Goal: Task Accomplishment & Management: Use online tool/utility

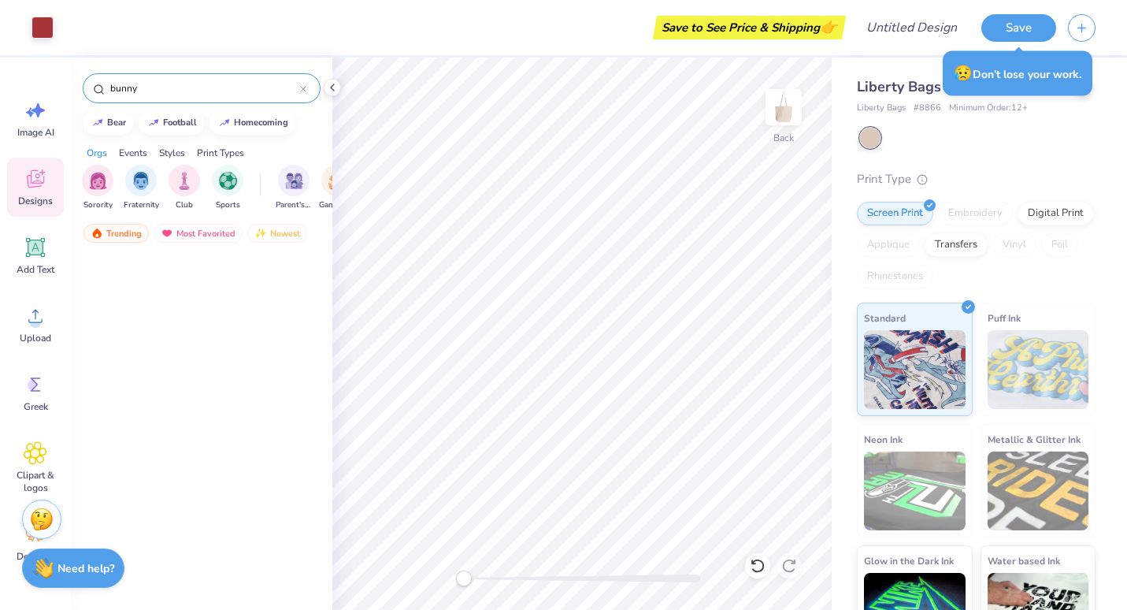
scroll to position [2265, 0]
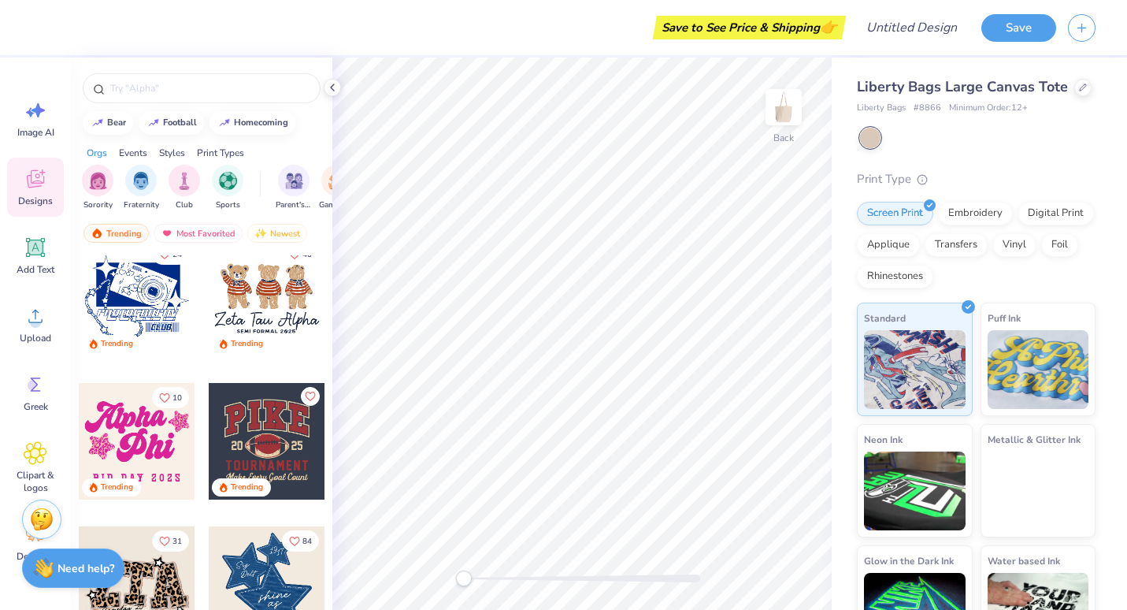
scroll to position [1022, 0]
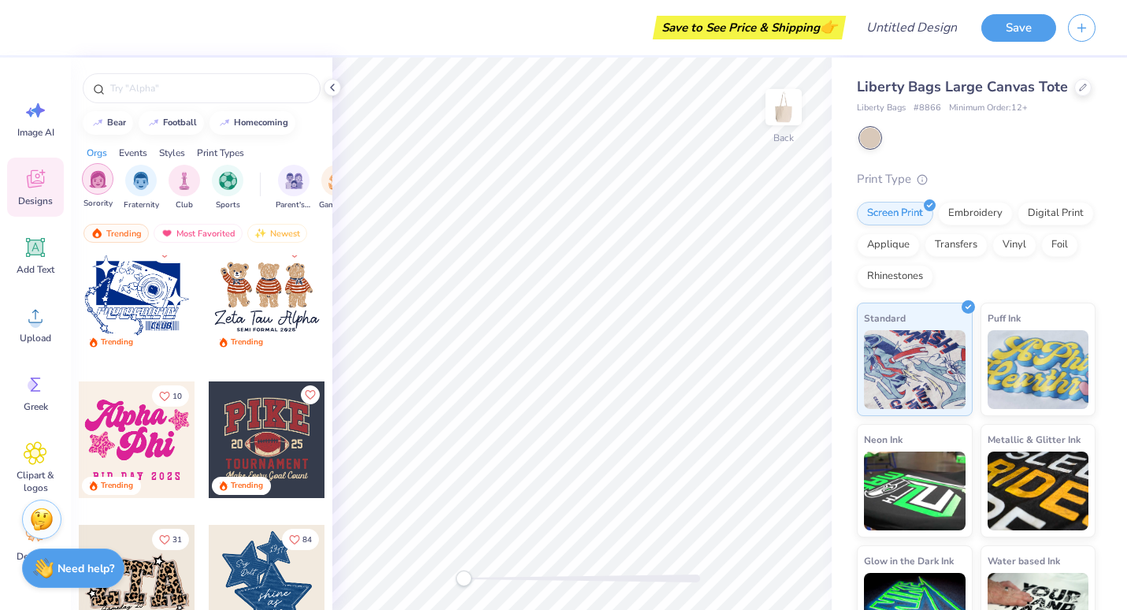
click at [102, 190] on div "filter for Sorority" at bounding box center [98, 179] width 32 height 32
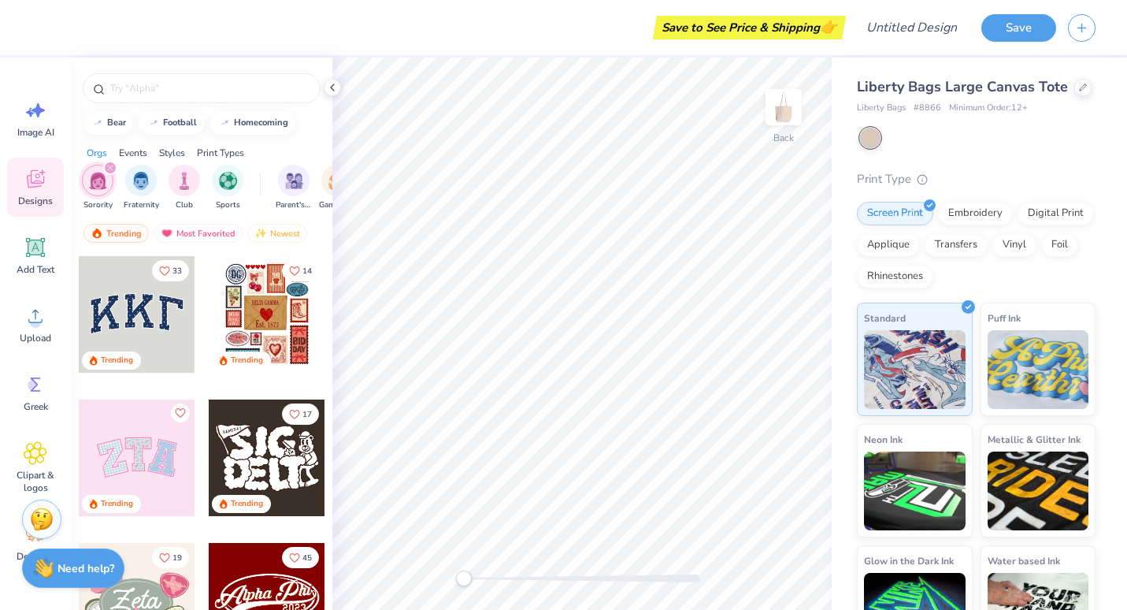
click at [152, 147] on div "Orgs Events Styles Print Types" at bounding box center [202, 149] width 262 height 22
click at [232, 149] on div "Print Types" at bounding box center [220, 153] width 47 height 14
click at [102, 187] on img "filter for Embroidery" at bounding box center [98, 179] width 18 height 18
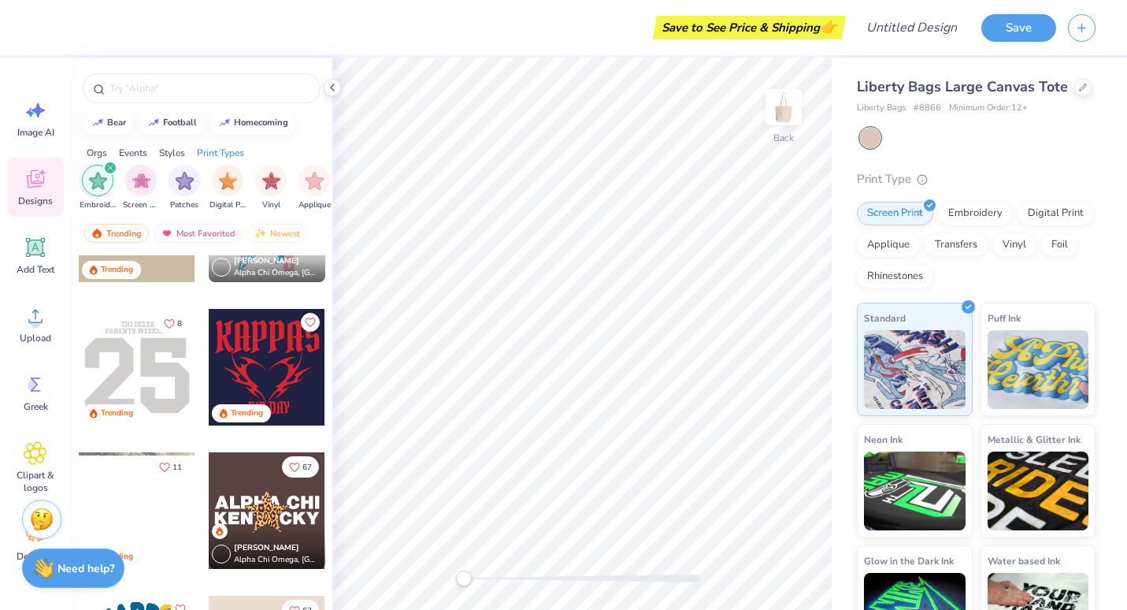
scroll to position [378, 0]
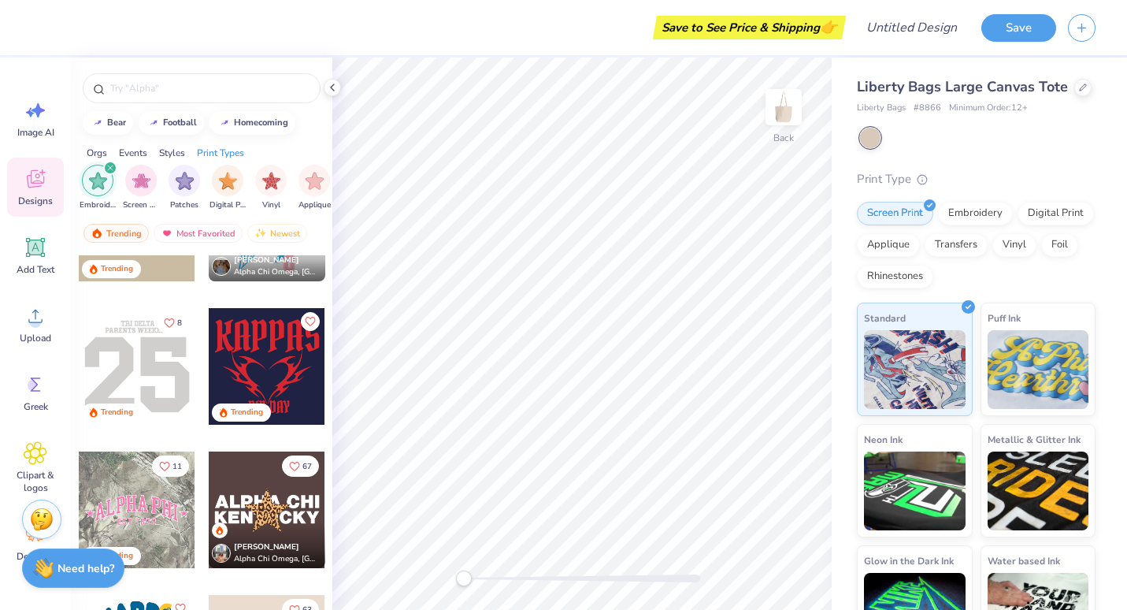
click at [269, 369] on div at bounding box center [267, 366] width 117 height 117
type input "8.31"
type input "7.51"
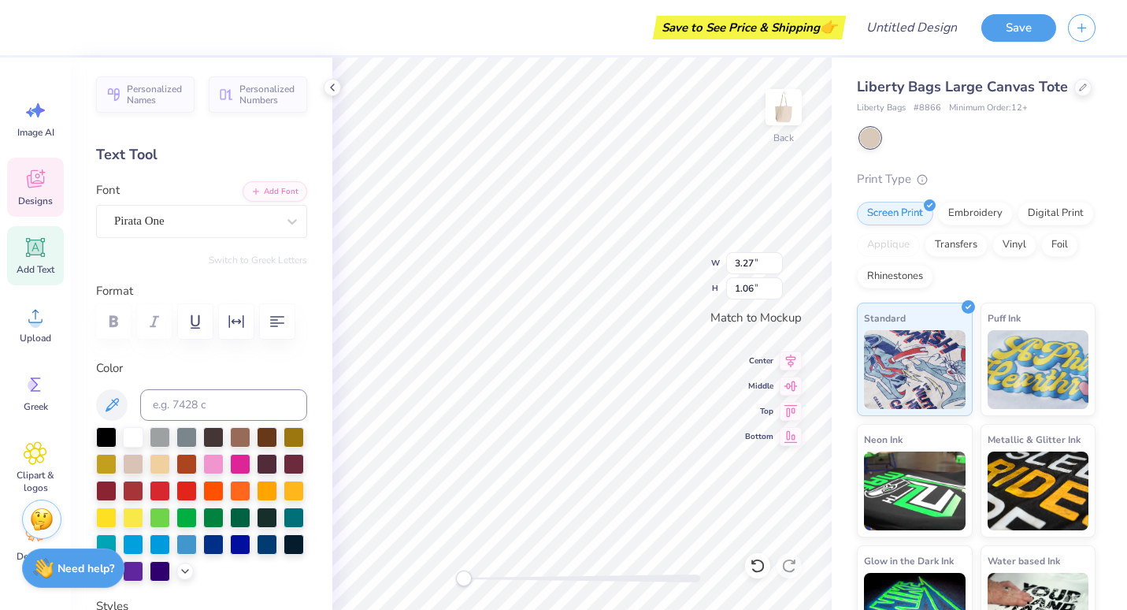
scroll to position [13, 2]
type textarea "B"
type textarea "est. 1995"
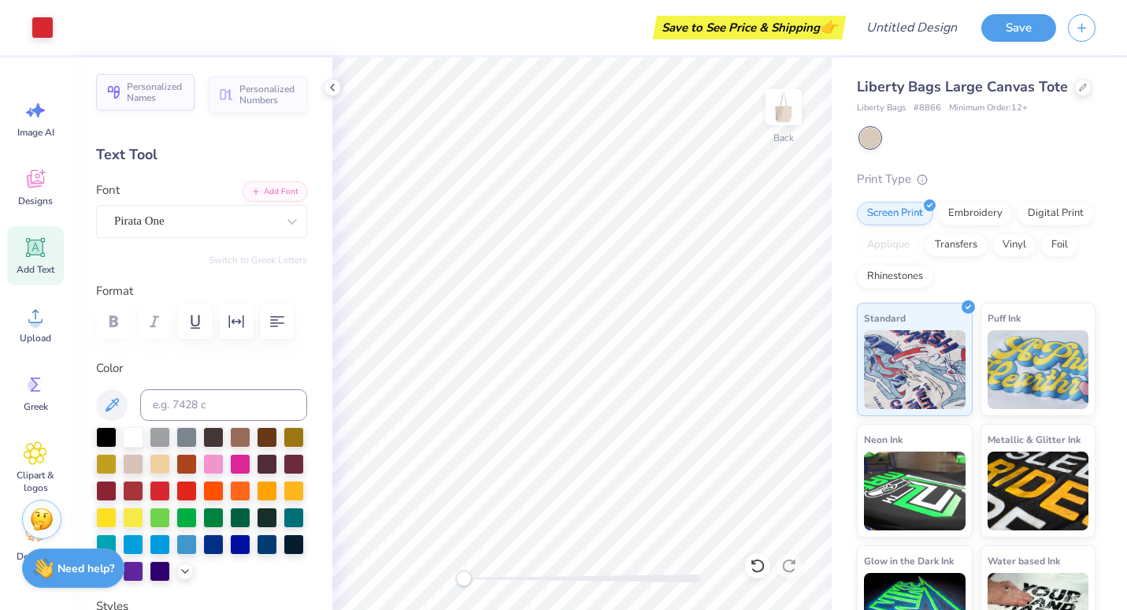
click at [165, 82] on span "Personalized Names" at bounding box center [156, 92] width 58 height 22
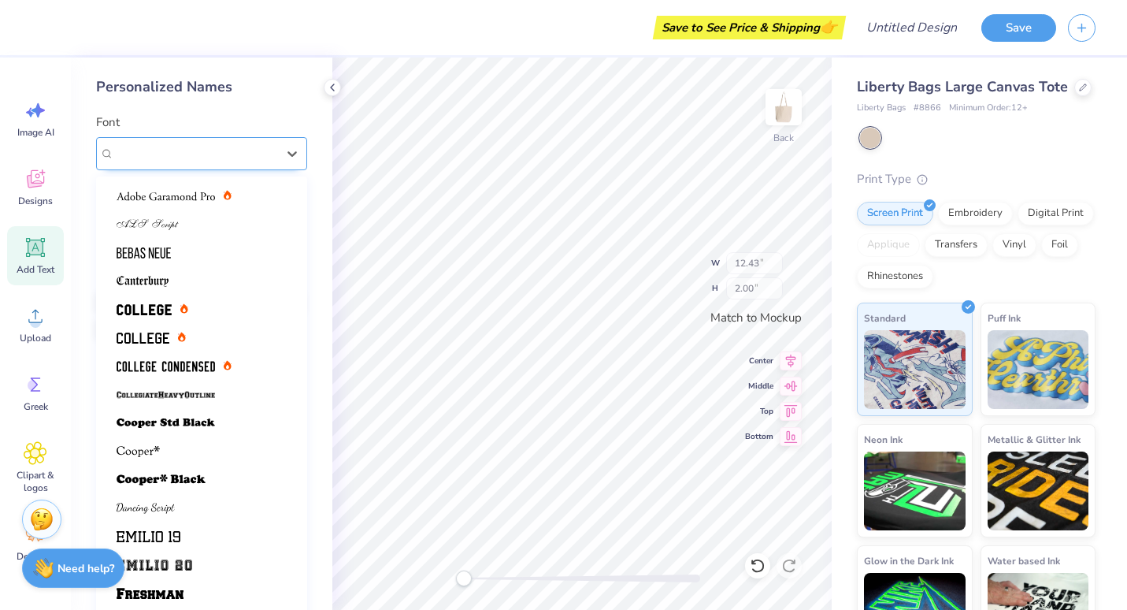
click at [184, 147] on div "Varsity Team" at bounding box center [195, 153] width 165 height 24
click at [200, 222] on div at bounding box center [202, 224] width 170 height 17
click at [198, 144] on div "ALS Script" at bounding box center [195, 153] width 165 height 24
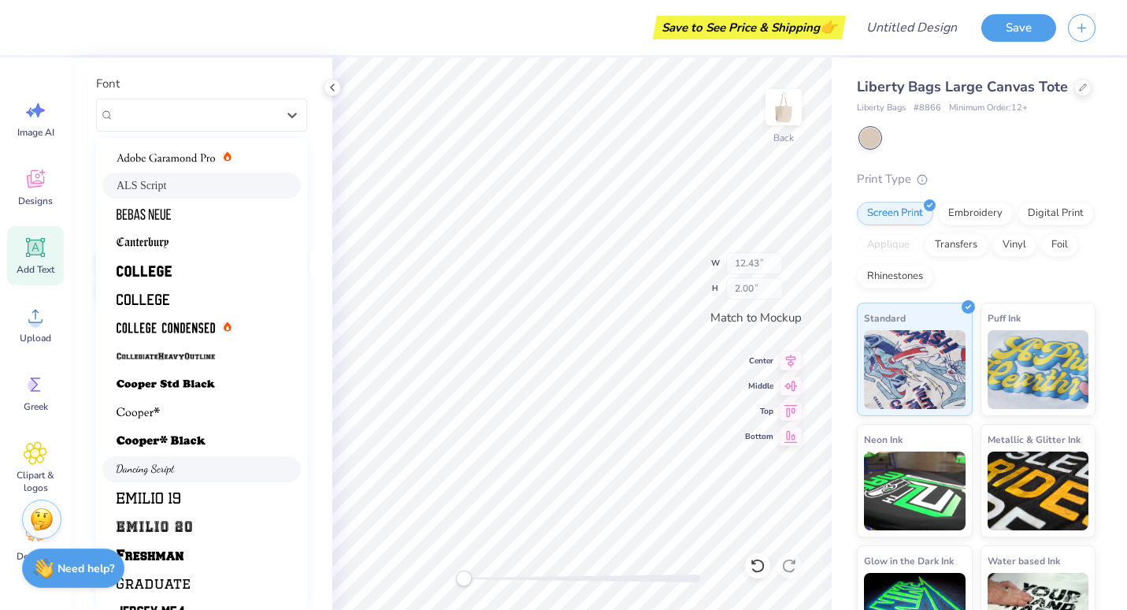
scroll to position [0, 0]
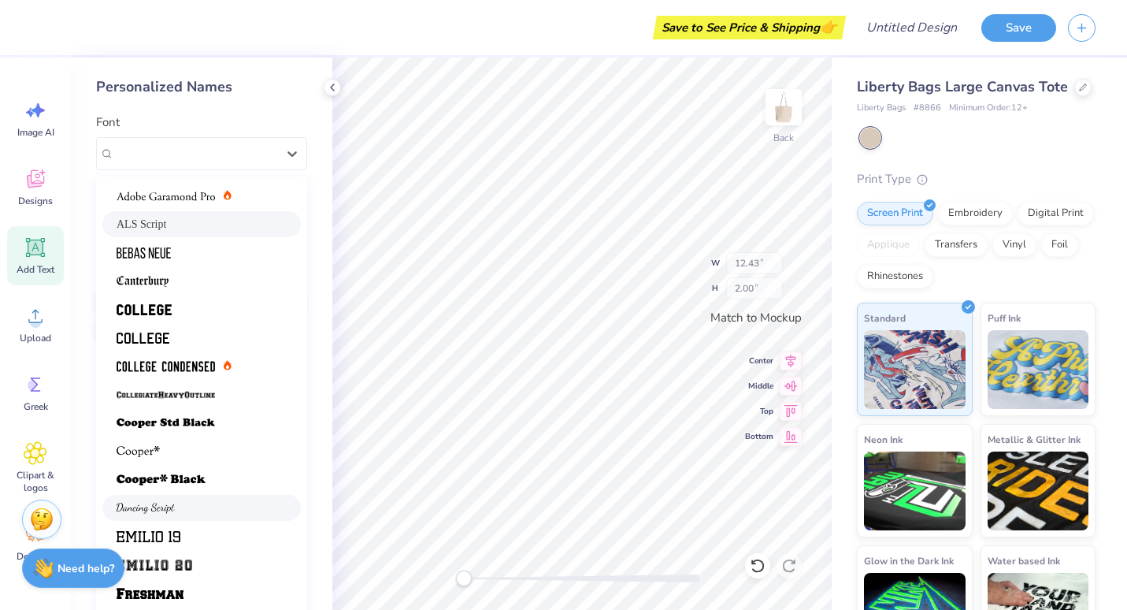
click at [193, 500] on div at bounding box center [202, 507] width 170 height 17
click at [221, 151] on div "Dancing Script" at bounding box center [195, 153] width 165 height 24
click at [199, 269] on div at bounding box center [201, 281] width 198 height 26
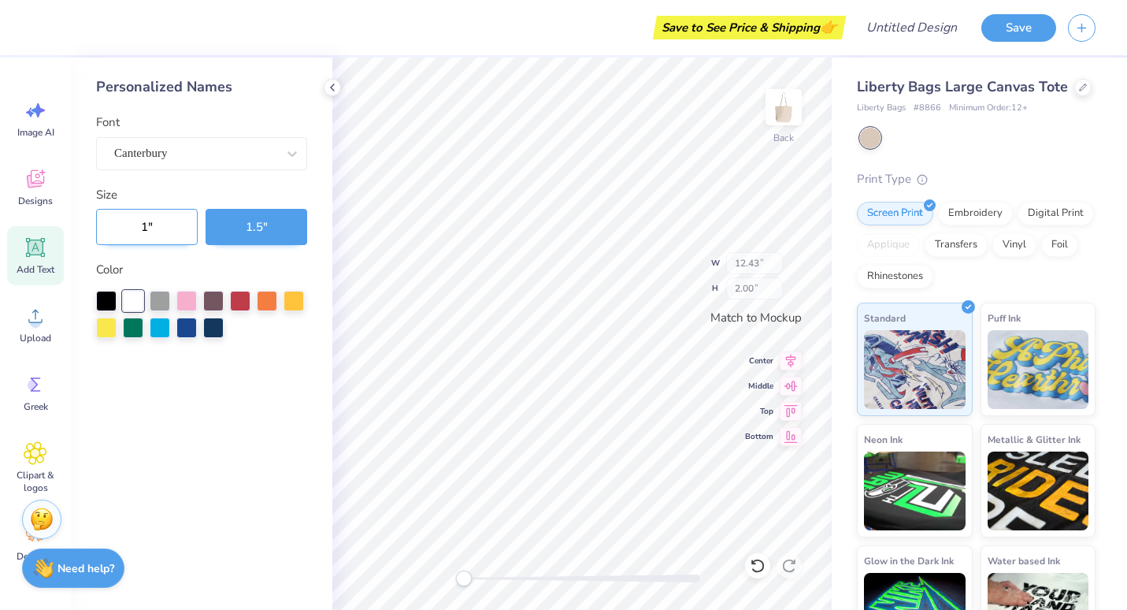
click at [184, 228] on button "1 "" at bounding box center [147, 227] width 102 height 36
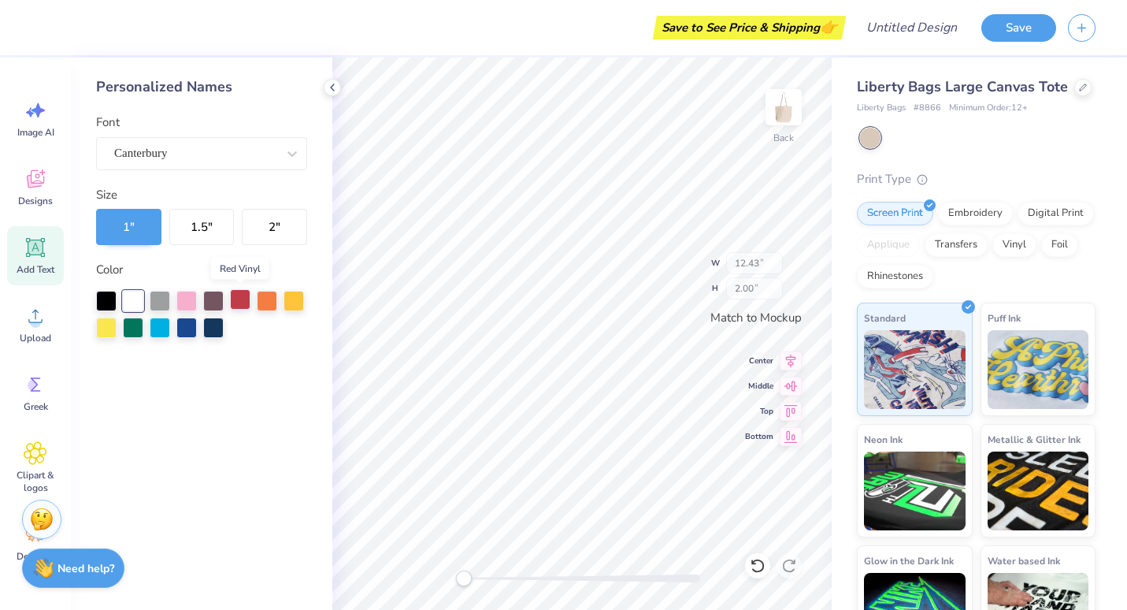
click at [244, 306] on div at bounding box center [240, 299] width 20 height 20
type input "8.92"
type input "10.23"
click at [652, 283] on div "Back W 5.60 5.60 " H 1.00 1.00 " Match to [GEOGRAPHIC_DATA] Middle Top Bottom" at bounding box center [581, 334] width 499 height 552
click at [792, 403] on icon at bounding box center [791, 409] width 13 height 12
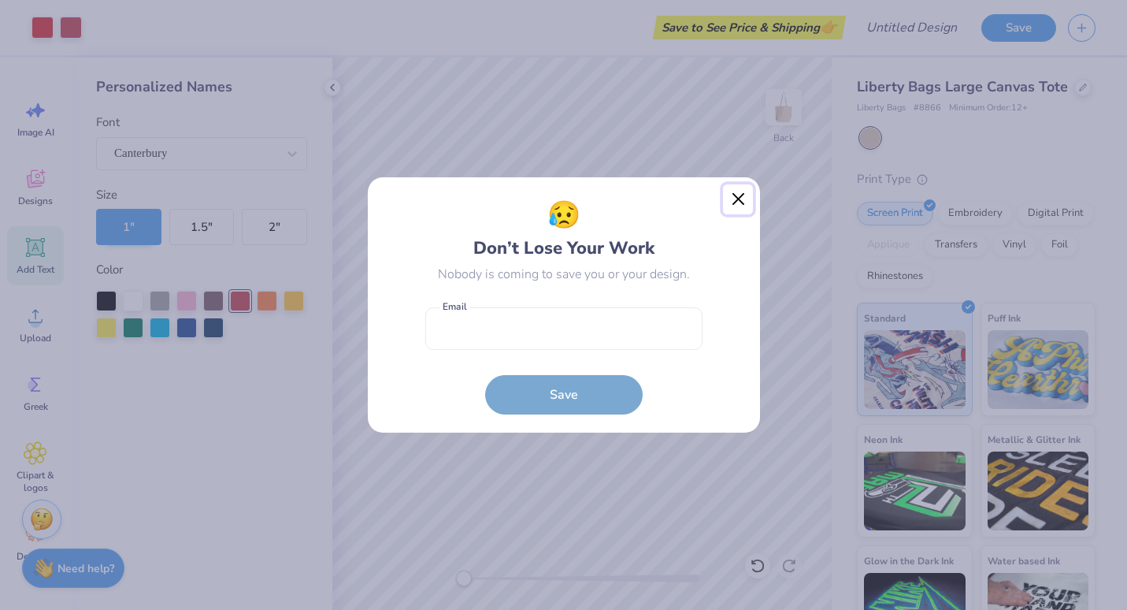
click at [740, 205] on button "Close" at bounding box center [738, 199] width 30 height 30
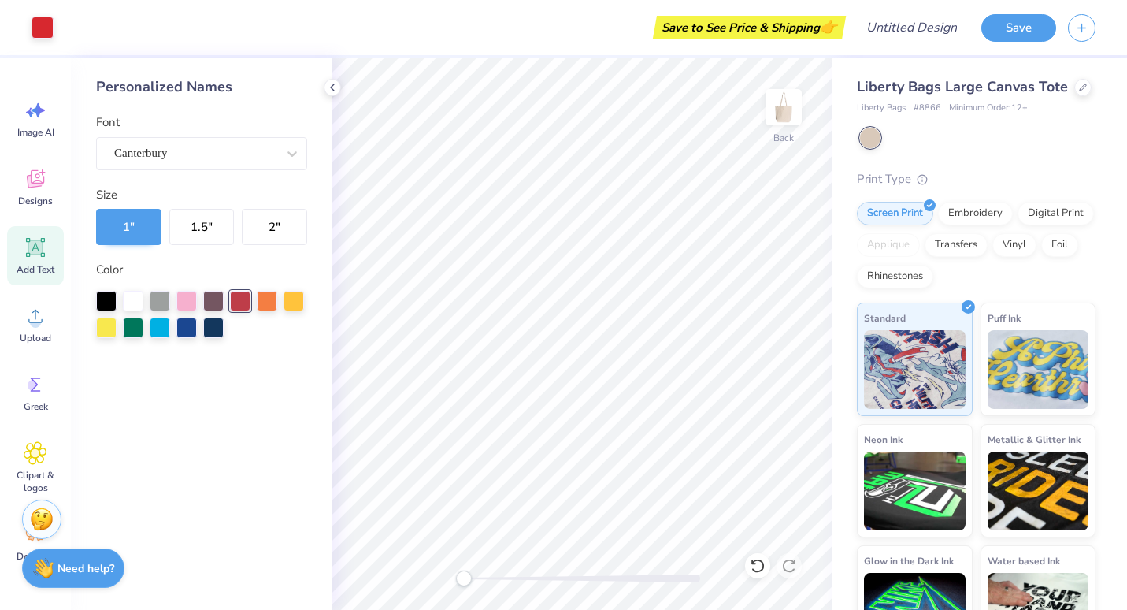
click at [36, 243] on icon at bounding box center [35, 247] width 15 height 15
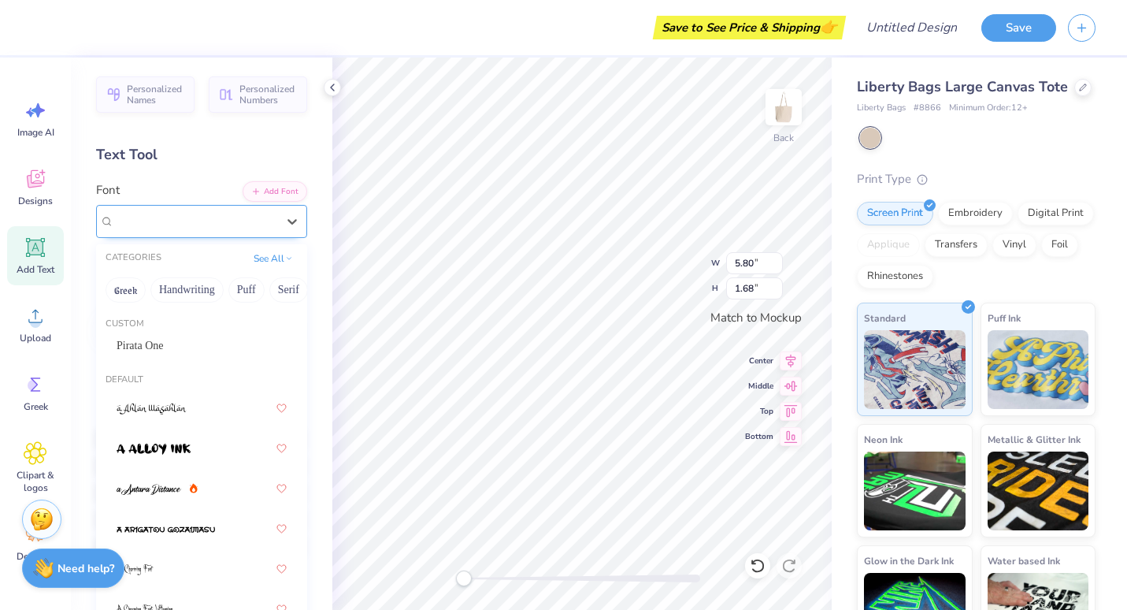
click at [241, 209] on div "Super Dream" at bounding box center [195, 221] width 165 height 24
click at [197, 351] on div "Pirata One" at bounding box center [202, 345] width 170 height 17
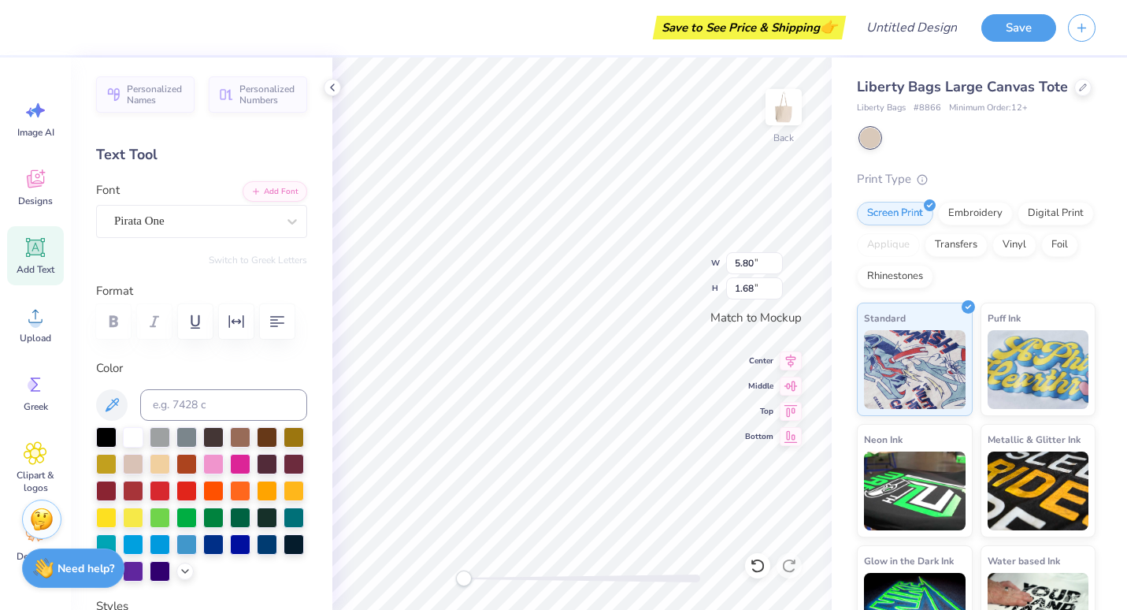
scroll to position [13, 2]
paste textarea "(ä)"
type textarea "#152 Säutoir"
click at [503, 578] on div "Back W 10.51 10.51 " H 1.93 1.93 " Match to [GEOGRAPHIC_DATA] Middle Top Bottom" at bounding box center [581, 334] width 499 height 552
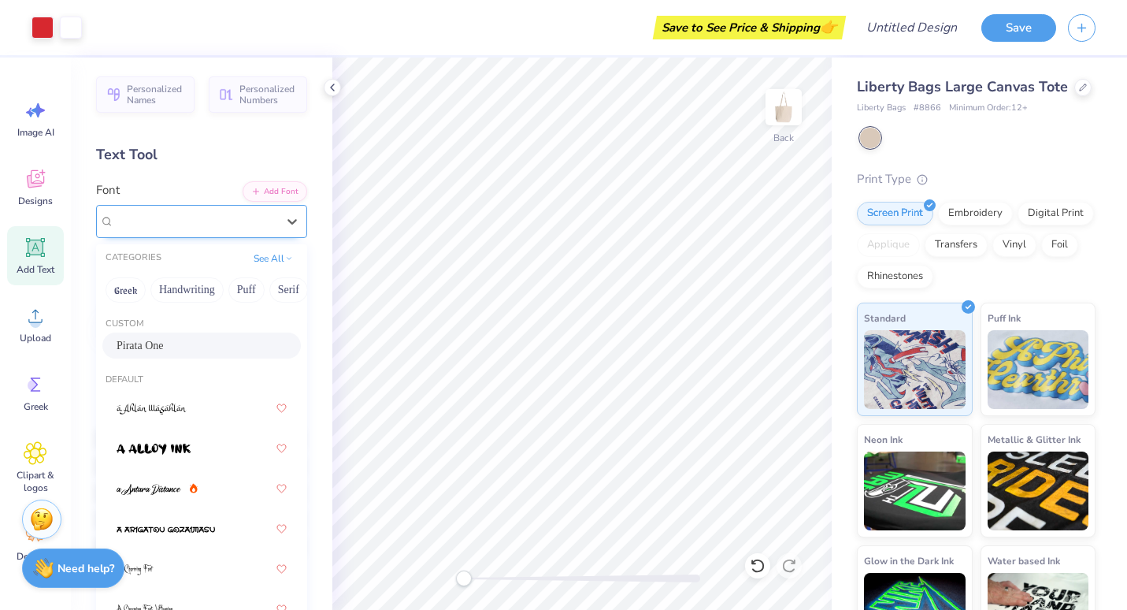
click at [235, 219] on div "Pirata One" at bounding box center [195, 221] width 165 height 24
click at [178, 411] on img at bounding box center [152, 408] width 70 height 11
click at [198, 223] on div "a [PERSON_NAME]" at bounding box center [195, 221] width 165 height 24
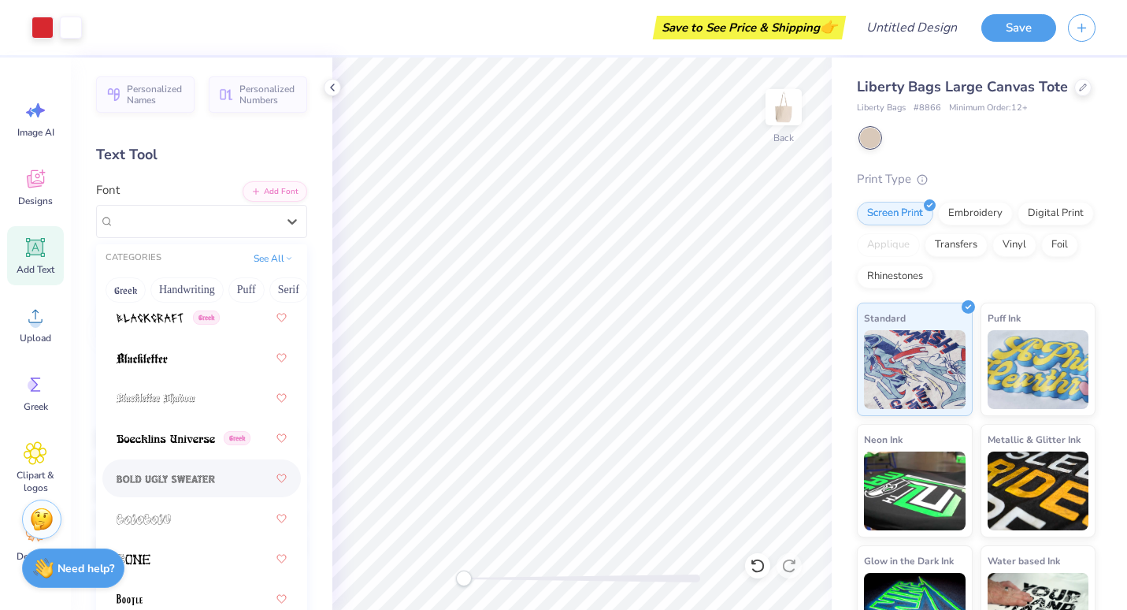
scroll to position [1256, 0]
click at [156, 353] on img at bounding box center [142, 357] width 51 height 11
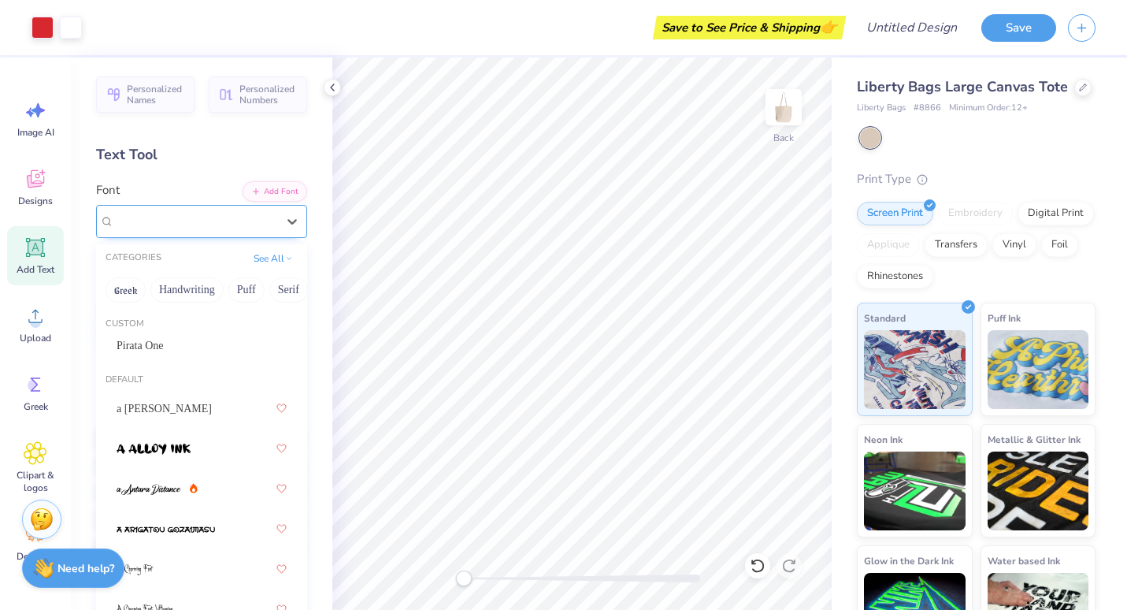
click at [200, 228] on div "Blackletter" at bounding box center [195, 221] width 165 height 24
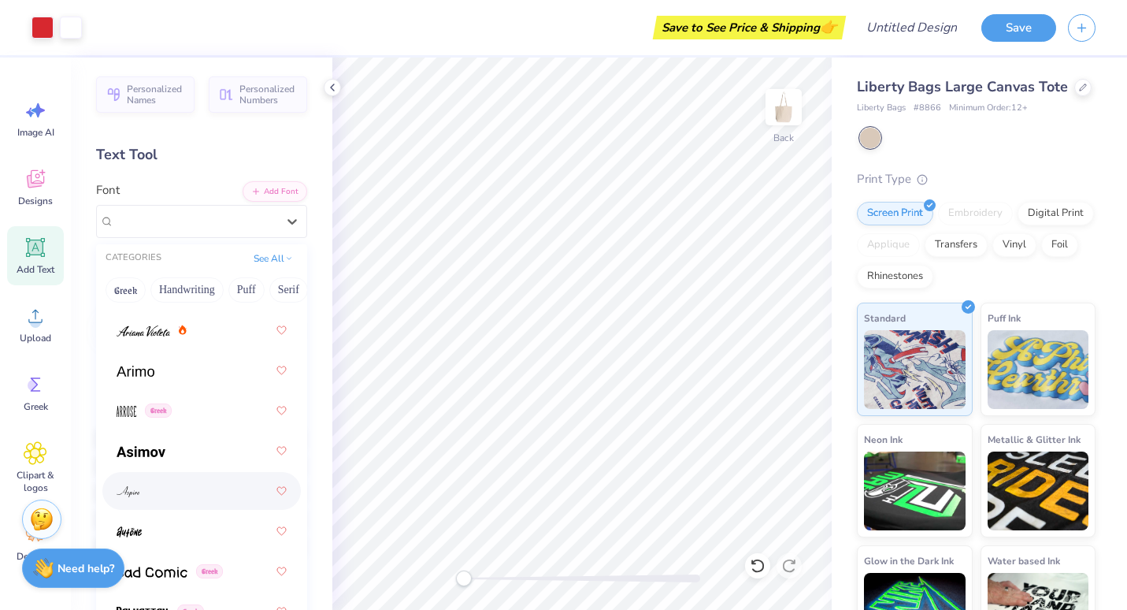
scroll to position [762, 0]
click at [194, 336] on div at bounding box center [202, 329] width 170 height 28
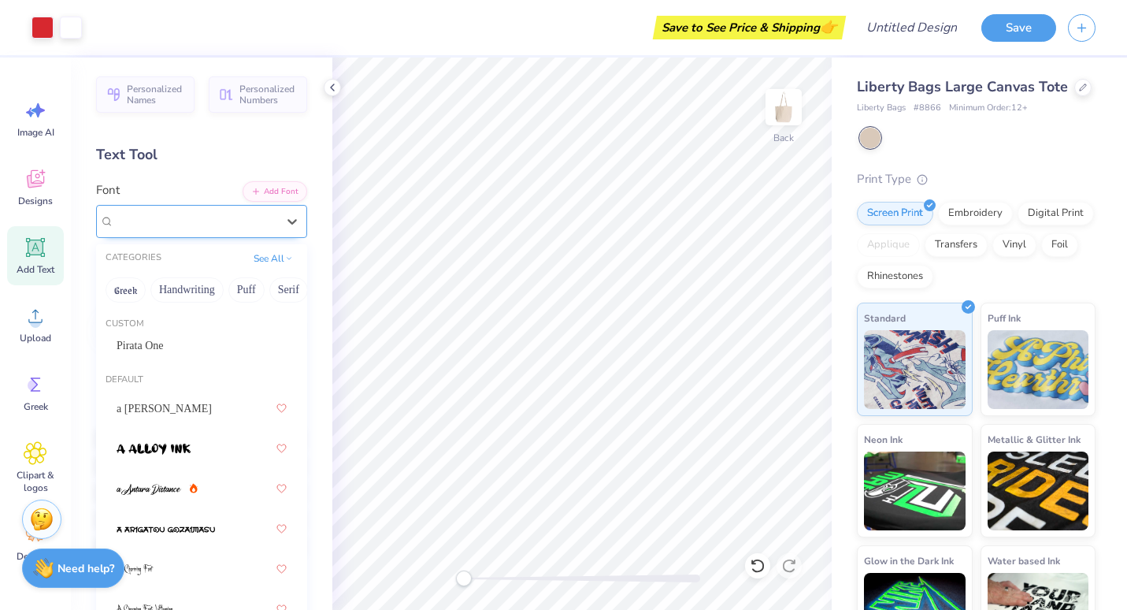
click at [213, 216] on div "[PERSON_NAME]" at bounding box center [195, 221] width 165 height 24
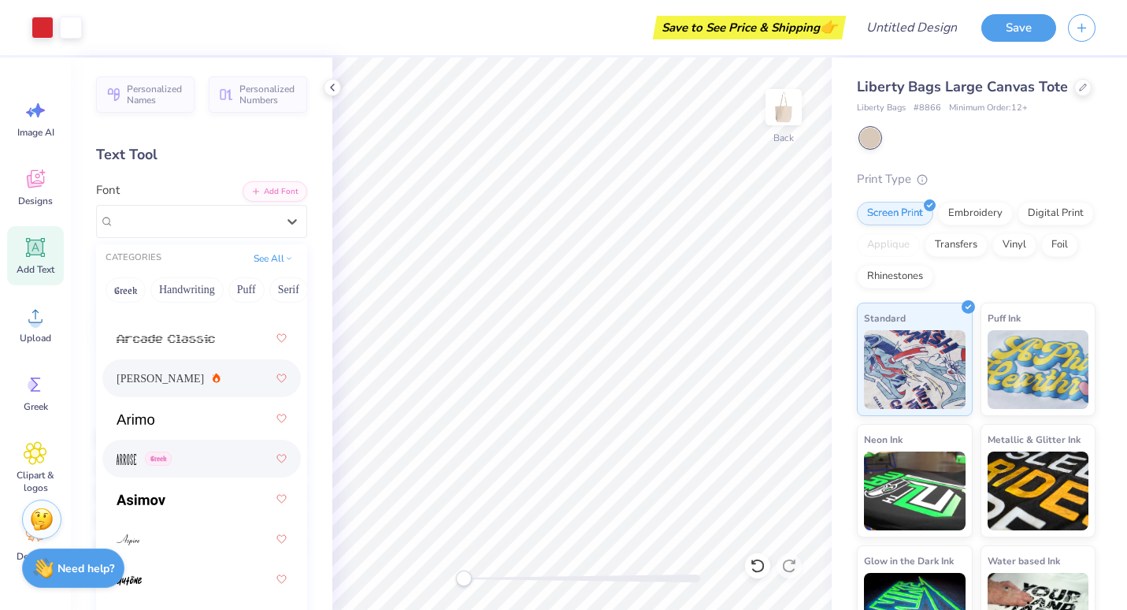
scroll to position [712, 0]
click at [181, 451] on div "Greek" at bounding box center [202, 459] width 170 height 28
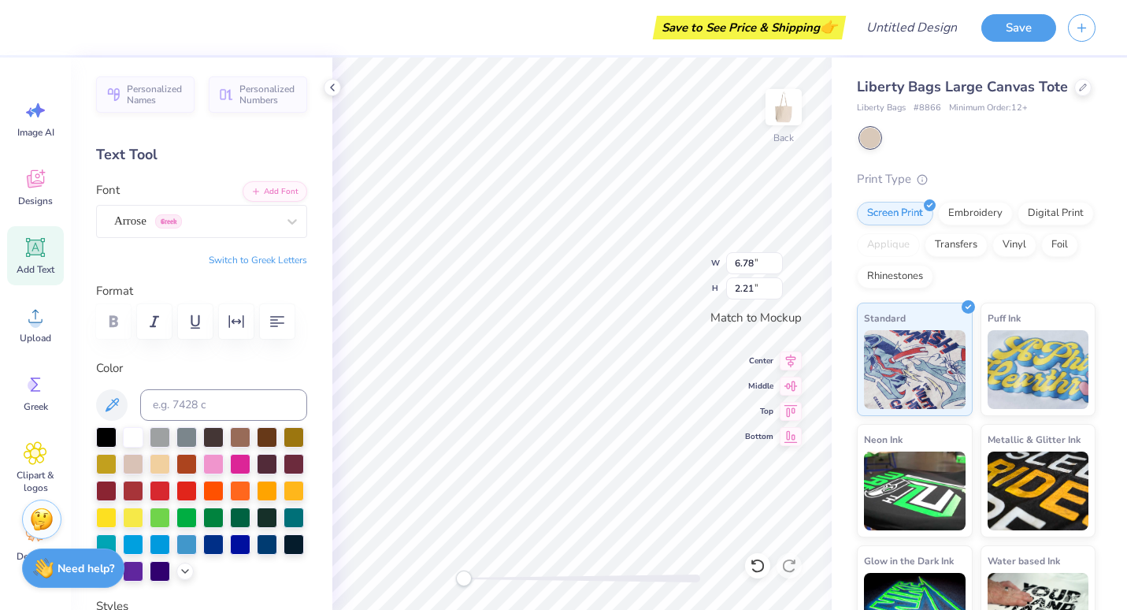
scroll to position [13, 3]
paste textarea "(ä)"
type textarea "152 Säutoir"
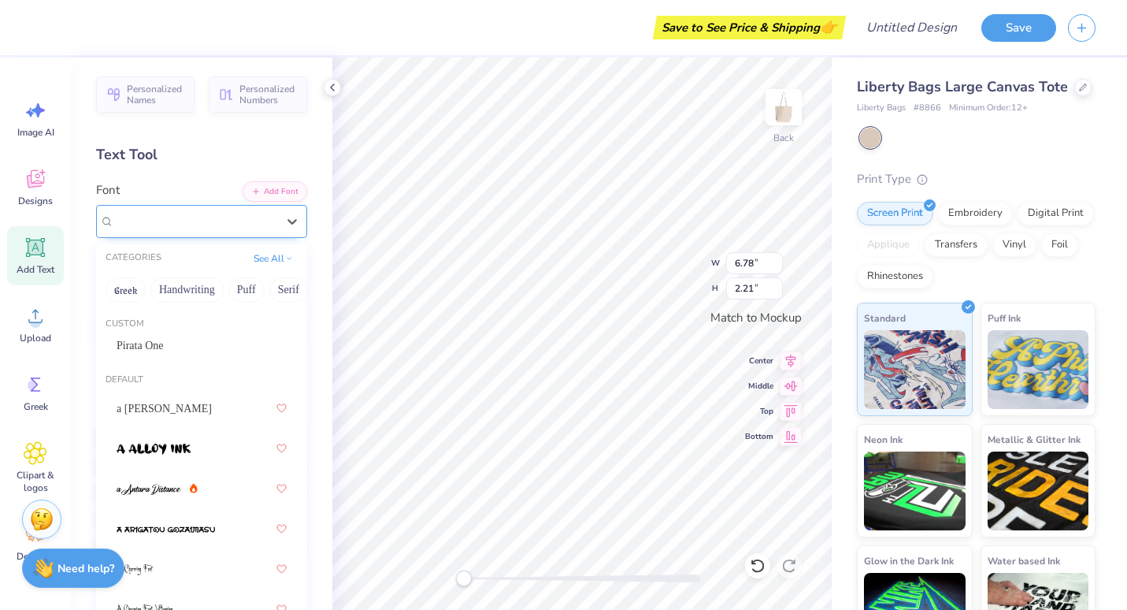
click at [254, 210] on div at bounding box center [195, 220] width 162 height 21
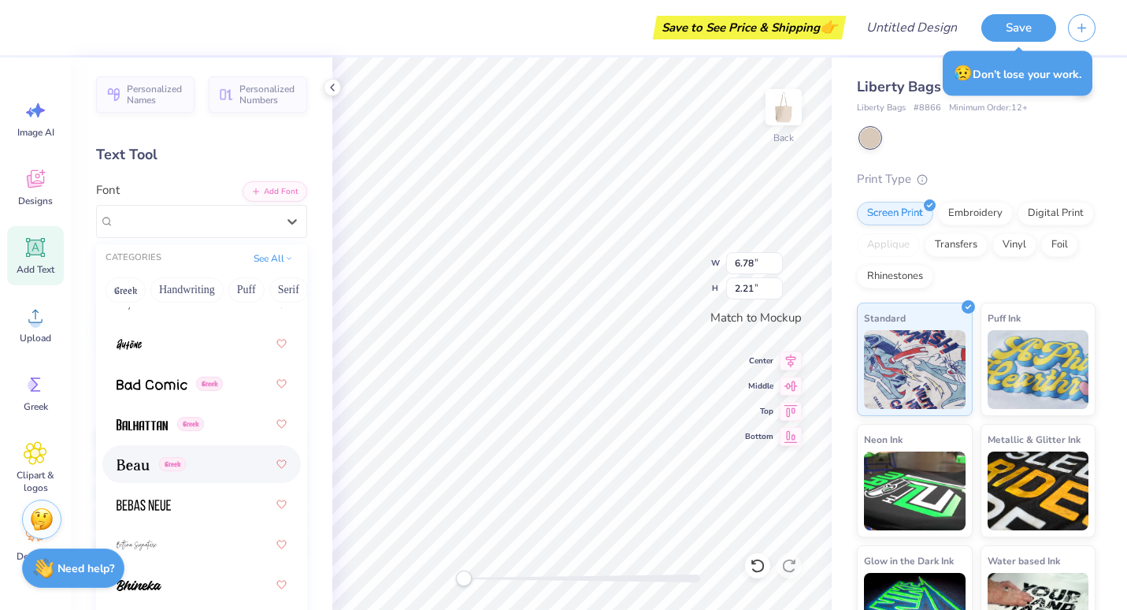
scroll to position [949, 0]
click at [160, 504] on img at bounding box center [144, 504] width 54 height 11
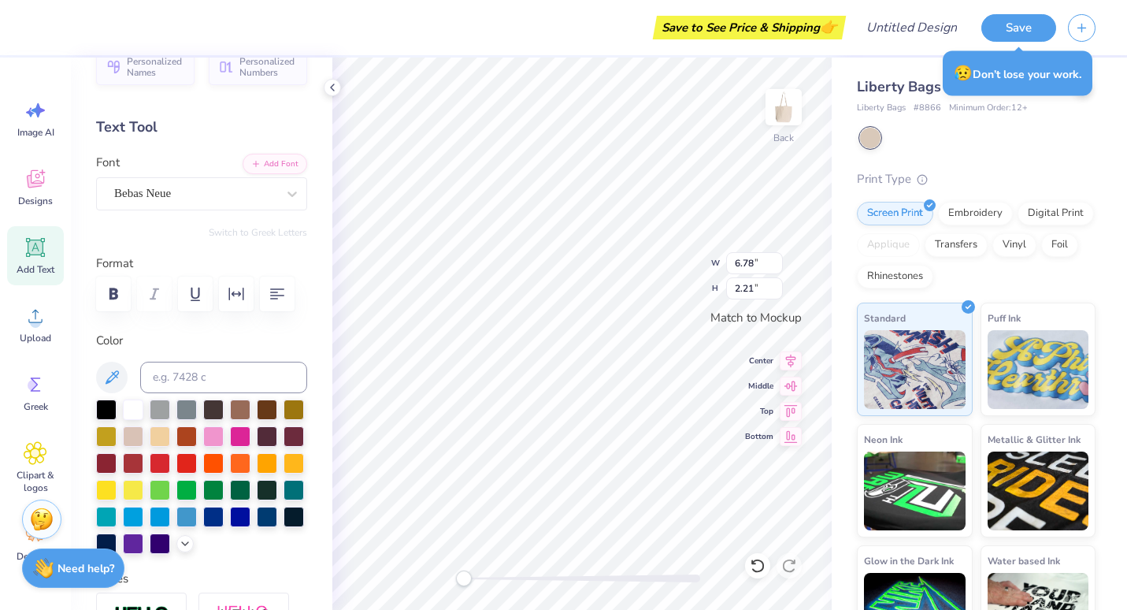
scroll to position [20, 0]
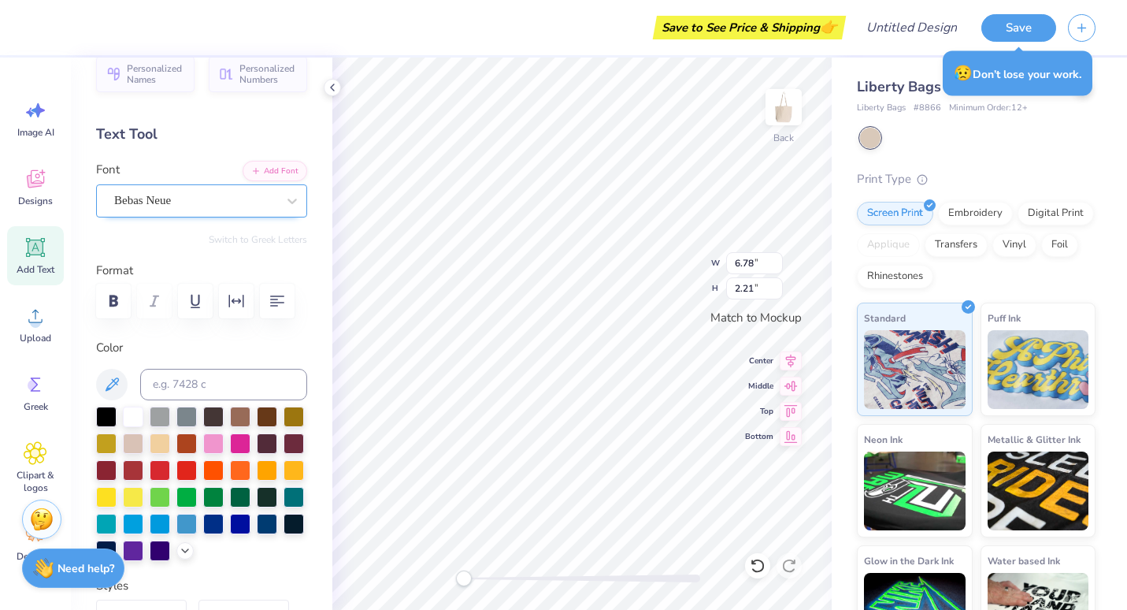
click at [176, 206] on div "Bebas Neue" at bounding box center [195, 200] width 165 height 24
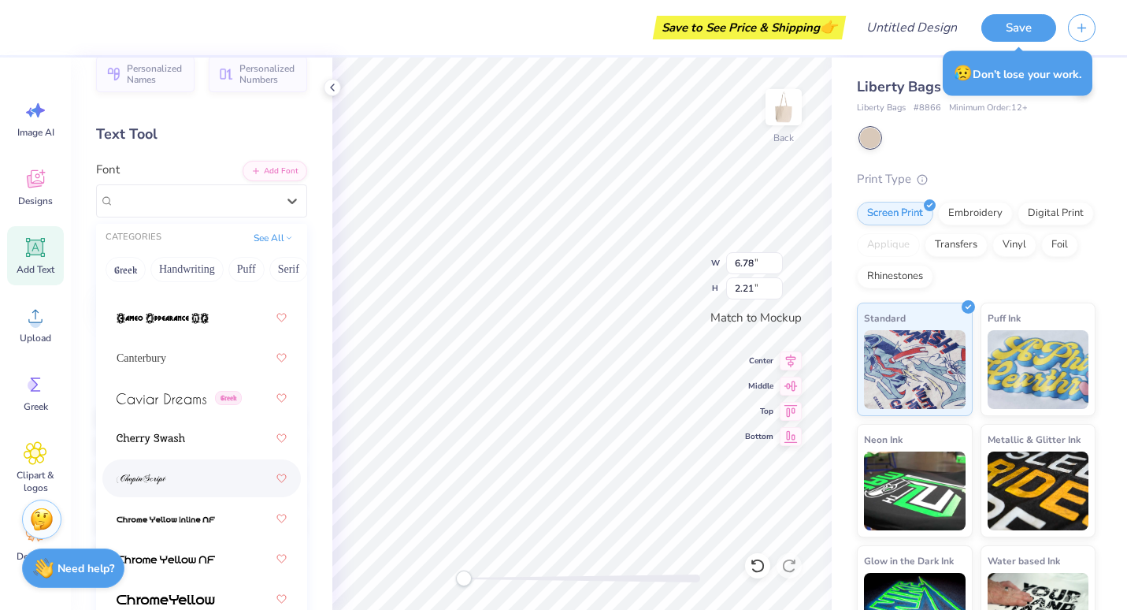
scroll to position [2401, 0]
click at [164, 480] on img at bounding box center [142, 478] width 50 height 11
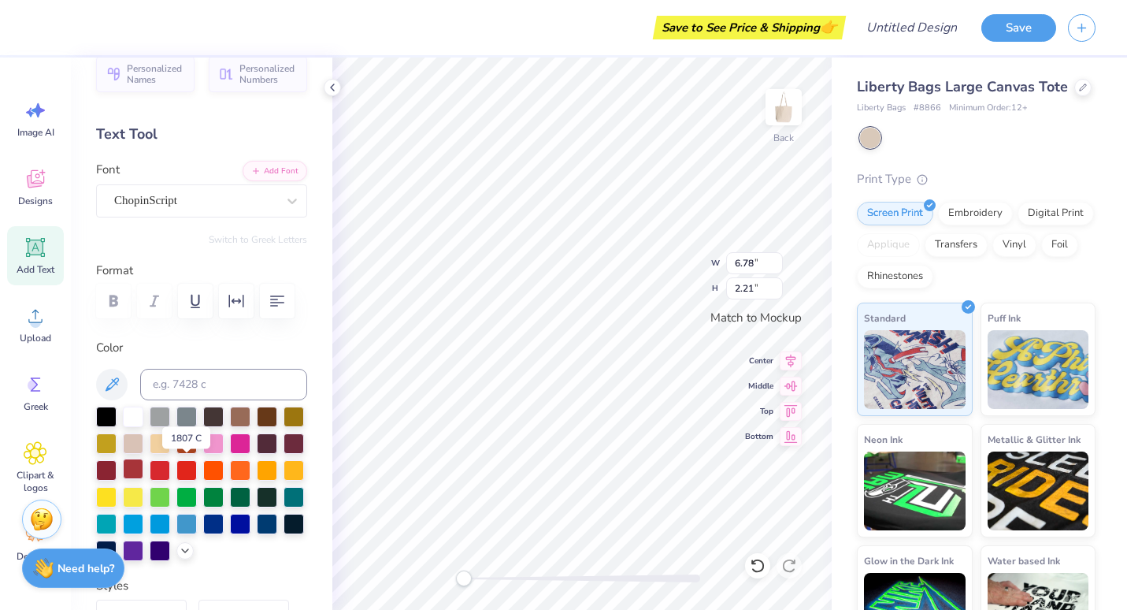
click at [143, 473] on div at bounding box center [133, 468] width 20 height 20
click at [170, 466] on div at bounding box center [160, 468] width 20 height 20
type input "6.54"
type input "1.33"
click at [589, 570] on div "Back W 6.54 6.54 " H 1.33 1.33 " Match to [GEOGRAPHIC_DATA] Middle Top Bottom" at bounding box center [581, 334] width 499 height 552
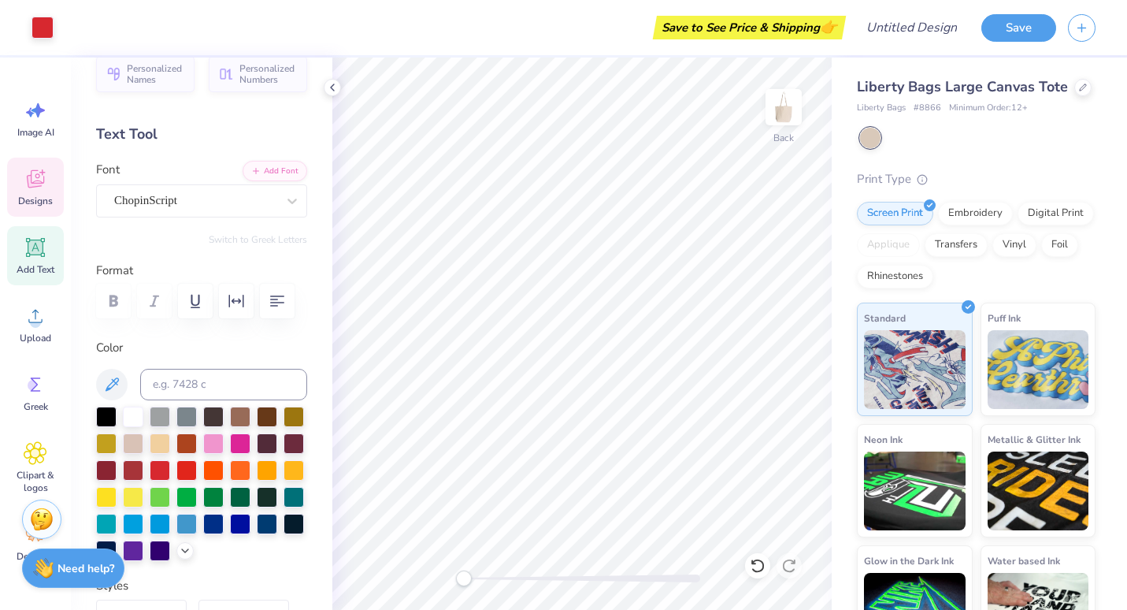
click at [39, 184] on icon at bounding box center [35, 181] width 15 height 13
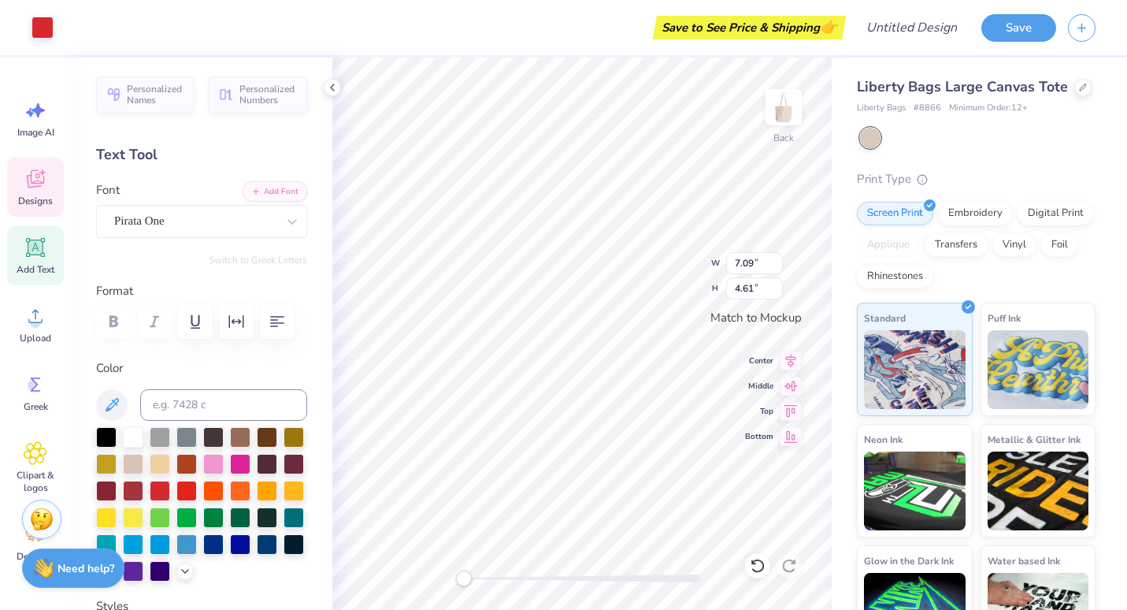
type input "7.09"
type input "4.61"
click at [39, 177] on icon at bounding box center [36, 179] width 24 height 24
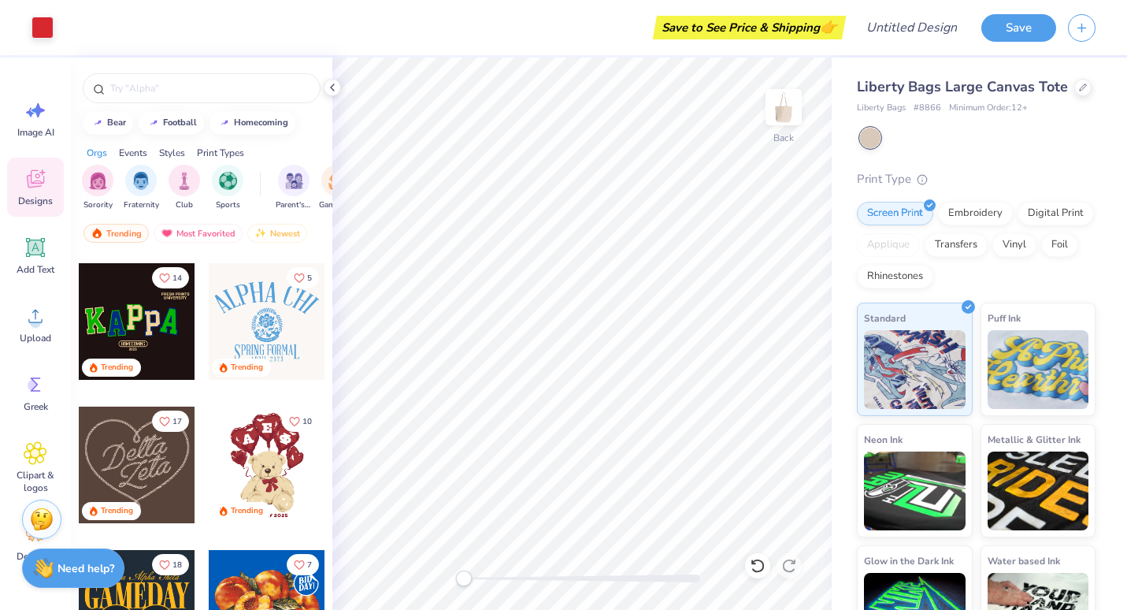
scroll to position [567, 0]
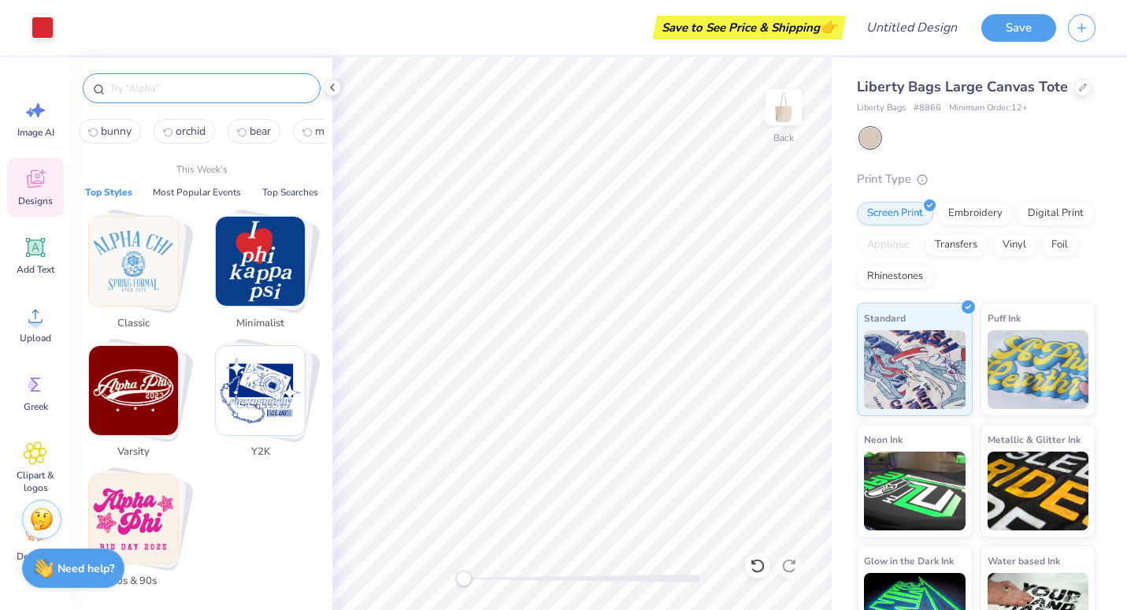
click at [167, 91] on input "text" at bounding box center [210, 88] width 202 height 16
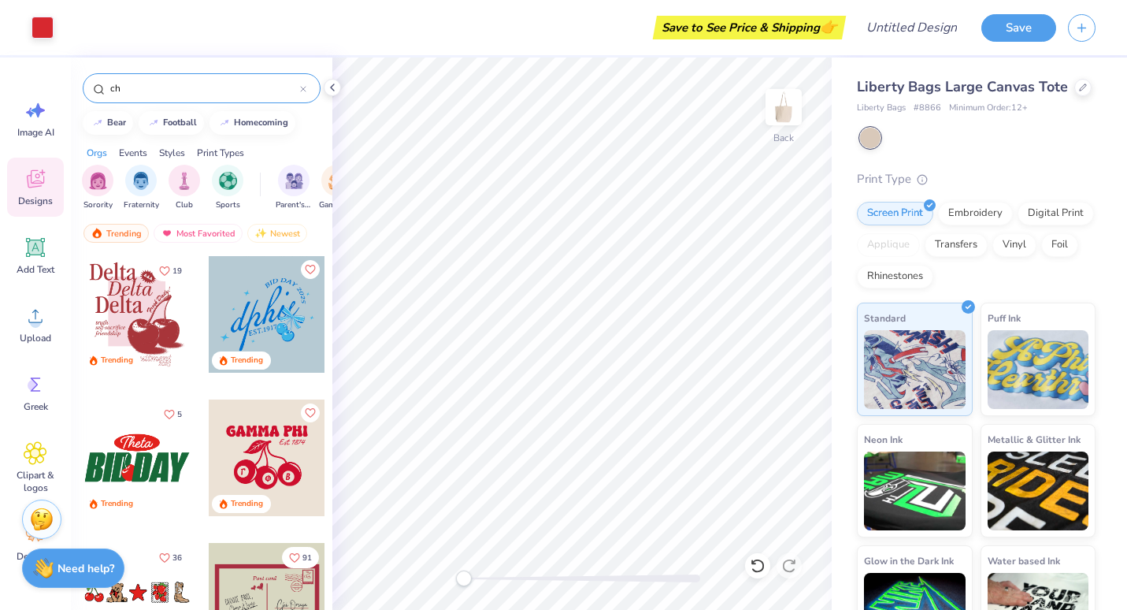
type input "c"
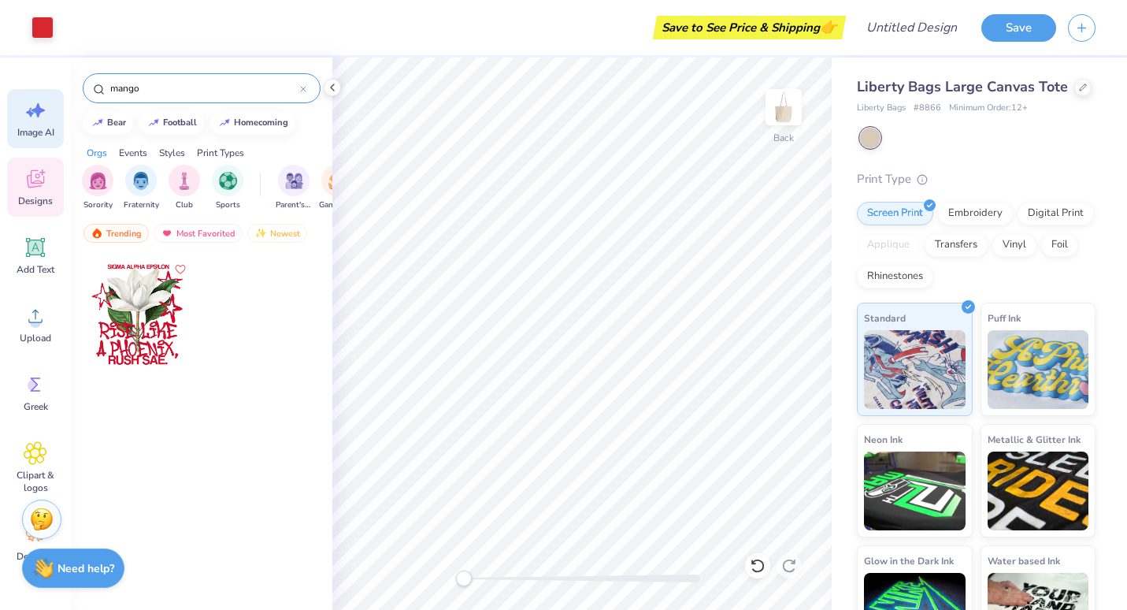
drag, startPoint x: 185, startPoint y: 84, endPoint x: 42, endPoint y: 93, distance: 143.6
click at [42, 93] on div "Art colors Save to See Price & Shipping 👉 Design Title Save Image AI Designs Ad…" at bounding box center [563, 305] width 1127 height 610
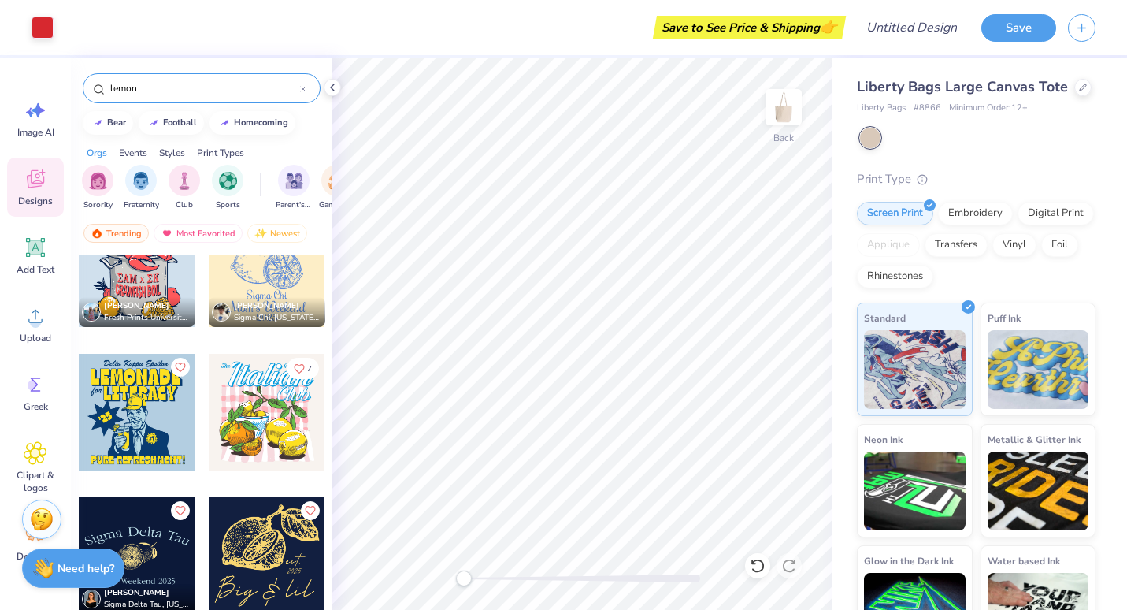
scroll to position [3059, 0]
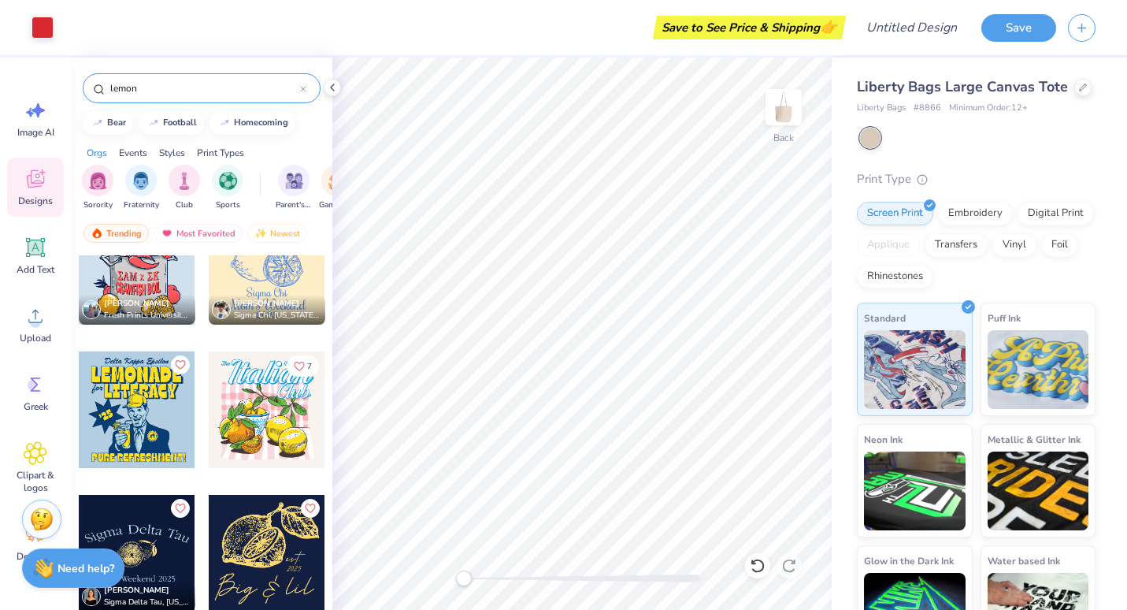
click at [214, 97] on div "lemon" at bounding box center [202, 88] width 238 height 30
click at [183, 87] on input "lemon" at bounding box center [204, 88] width 191 height 16
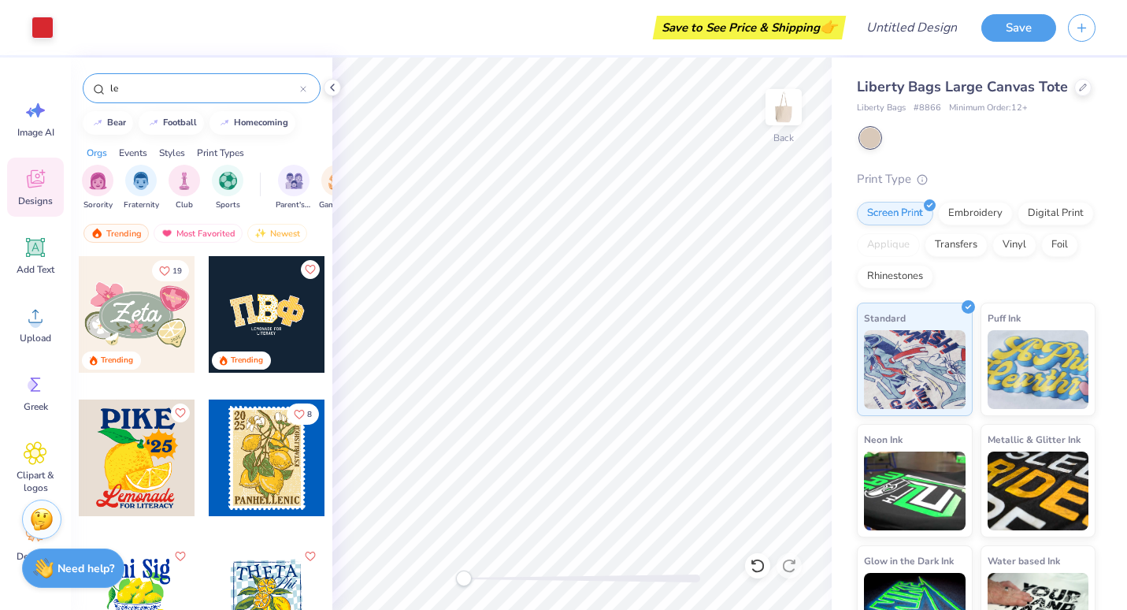
type input "l"
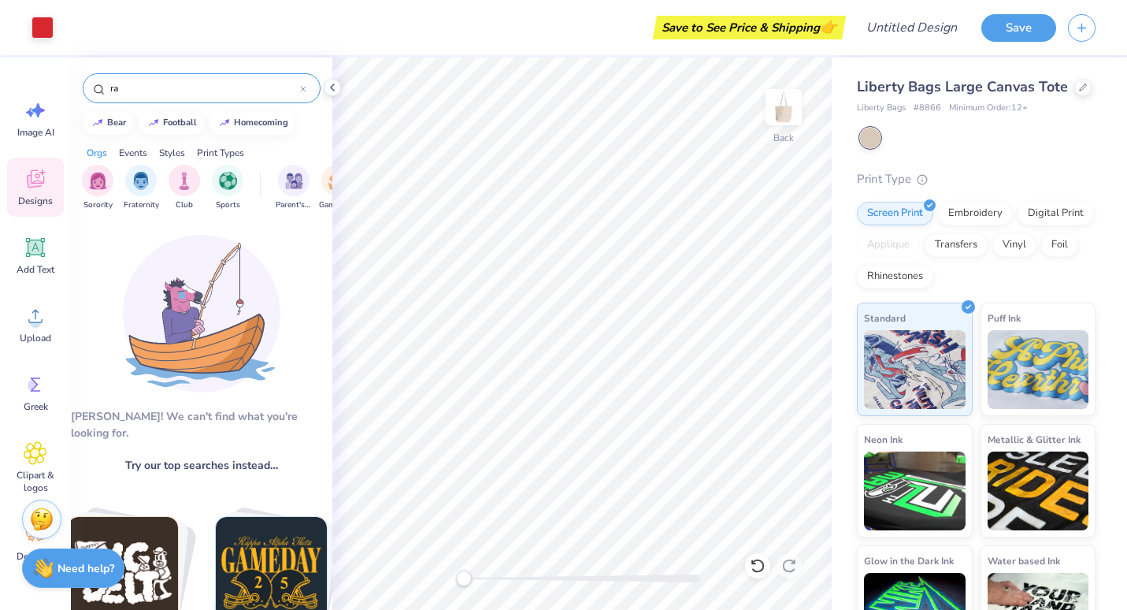
type input "r"
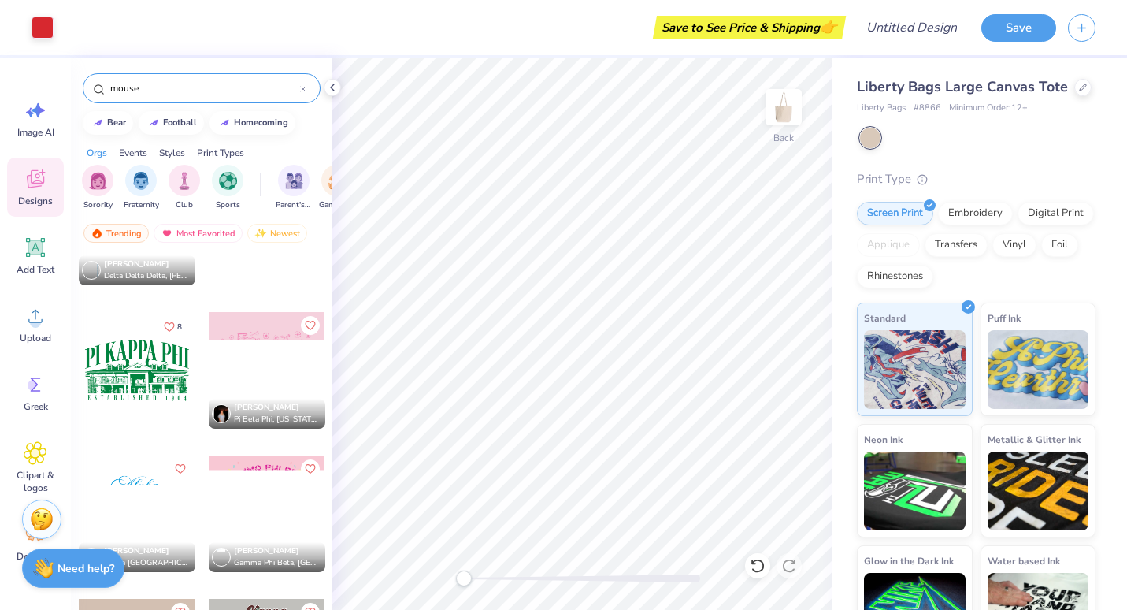
scroll to position [1809, 0]
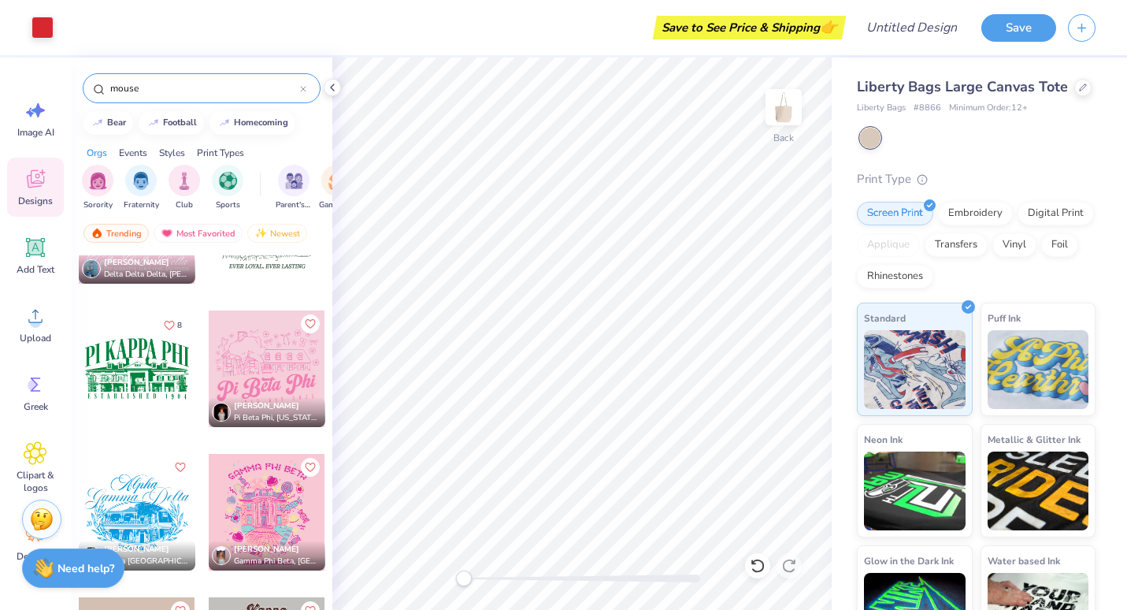
drag, startPoint x: 161, startPoint y: 83, endPoint x: 58, endPoint y: 85, distance: 103.2
click at [58, 85] on div "Art colors Save to See Price & Shipping 👉 Design Title Save Image AI Designs Ad…" at bounding box center [563, 305] width 1127 height 610
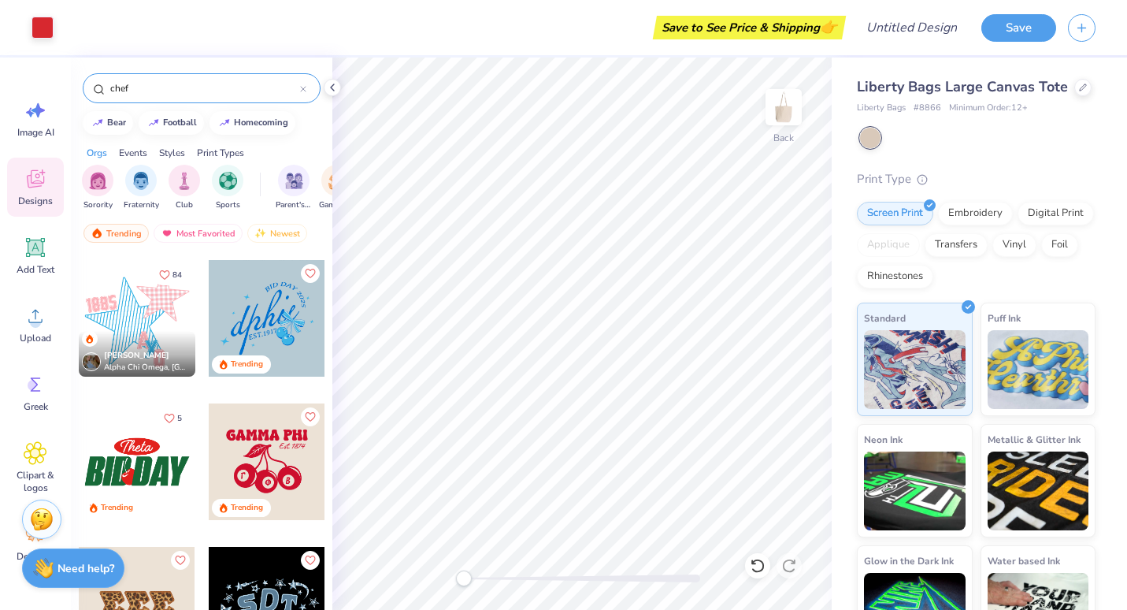
scroll to position [931, 0]
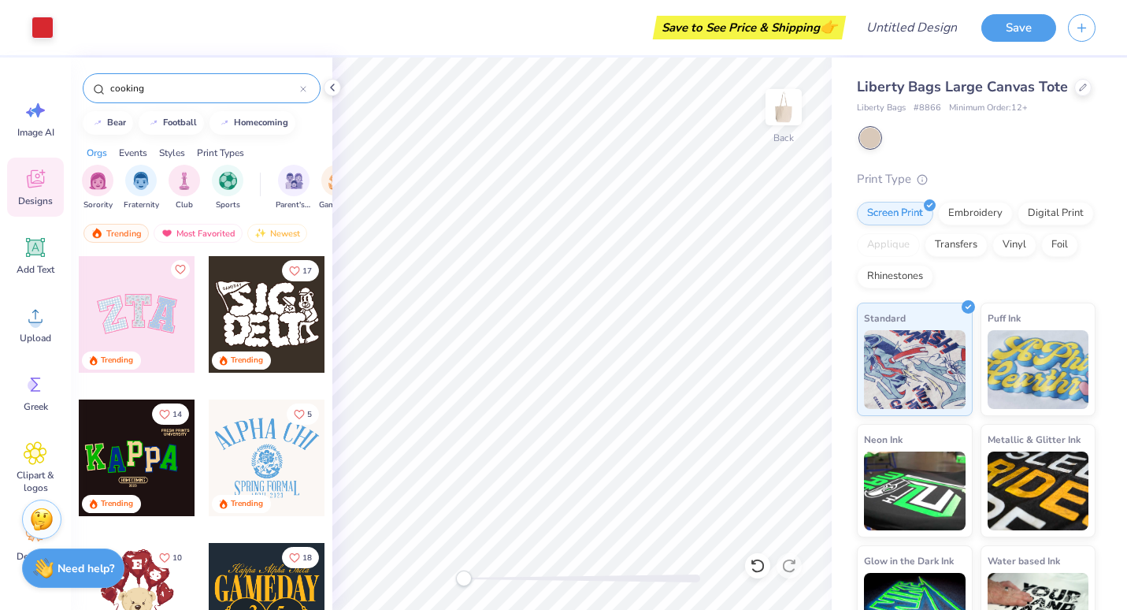
type input "cooking"
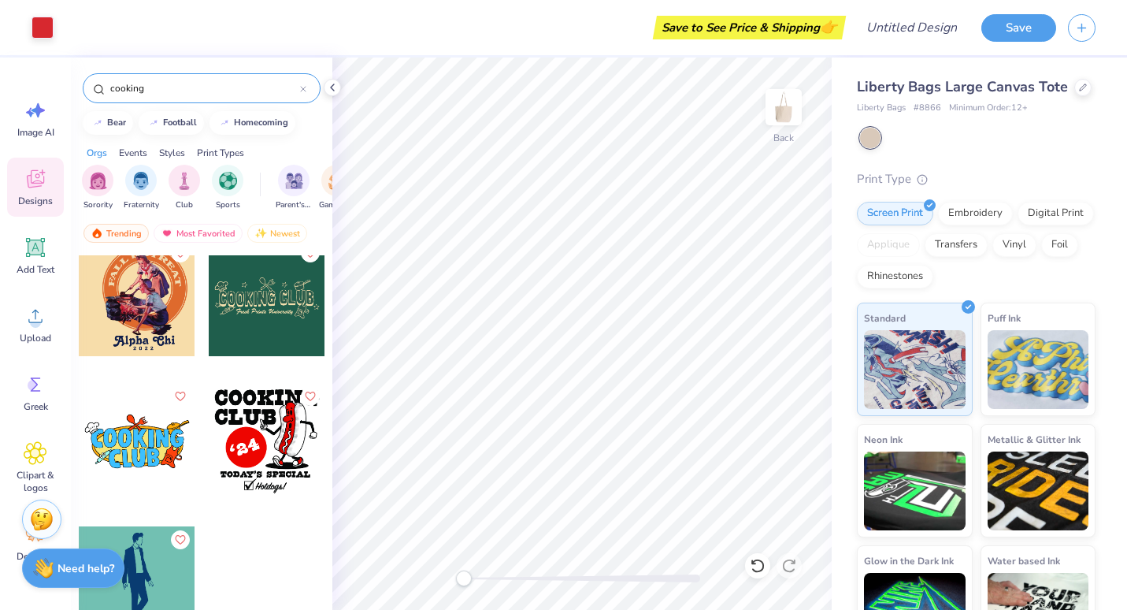
scroll to position [0, 0]
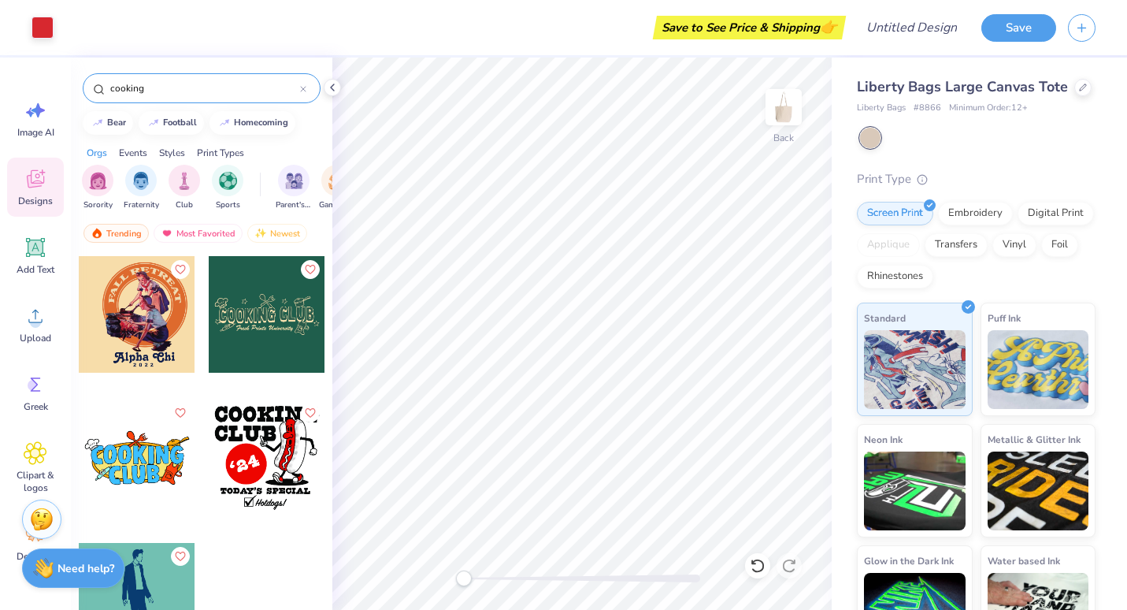
drag, startPoint x: 164, startPoint y: 83, endPoint x: 76, endPoint y: 88, distance: 87.6
click at [76, 88] on div "cooking" at bounding box center [202, 85] width 262 height 54
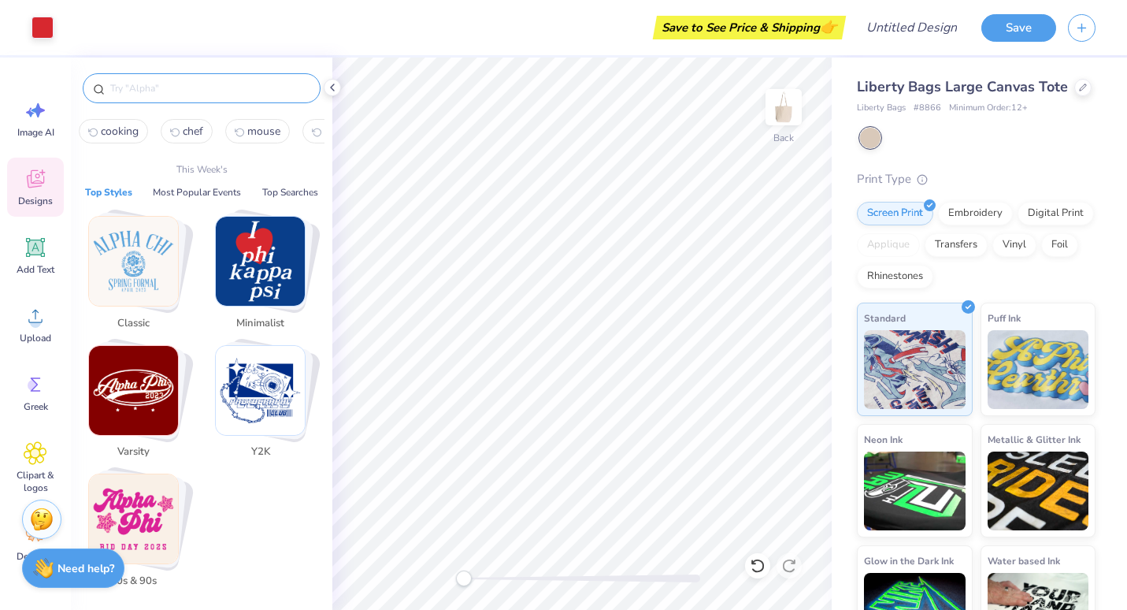
click at [139, 273] on img "Stack Card Button Classic" at bounding box center [133, 261] width 89 height 89
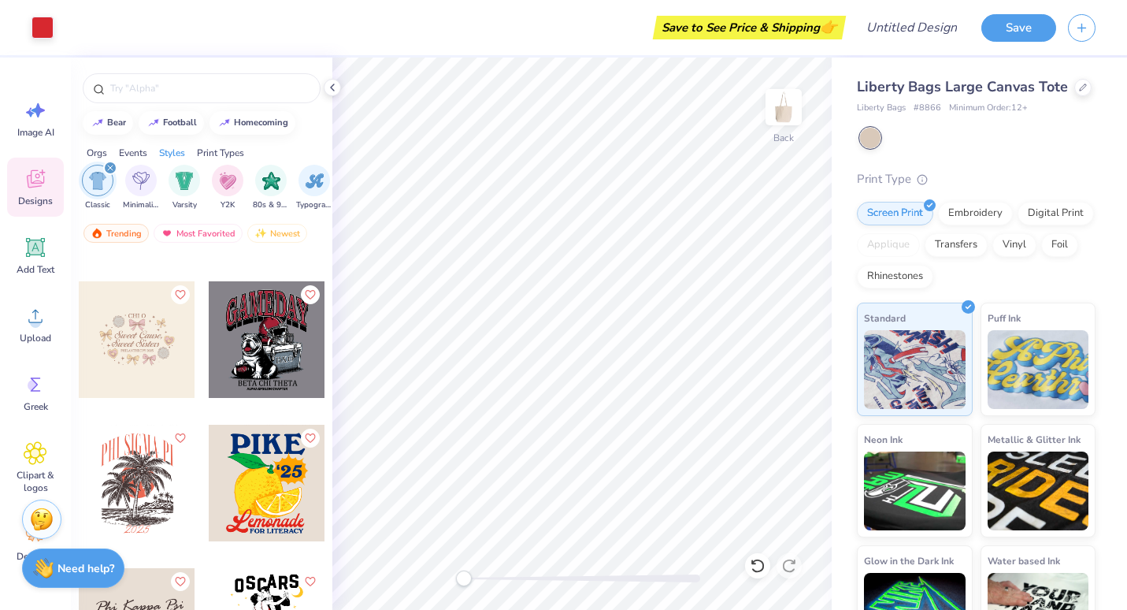
scroll to position [1408, 0]
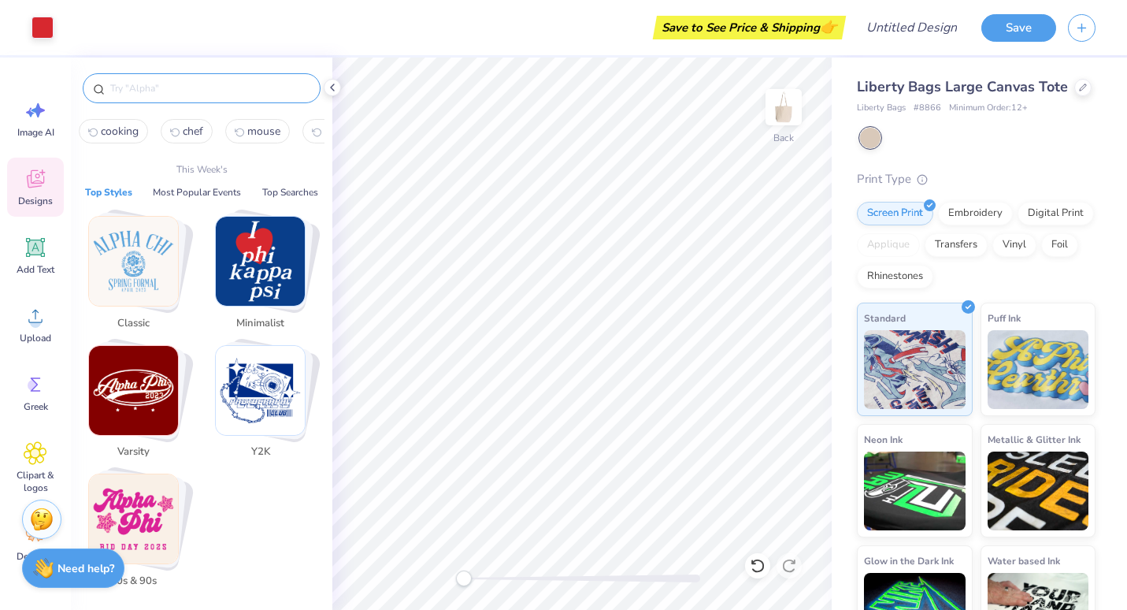
click at [257, 91] on input "text" at bounding box center [210, 88] width 202 height 16
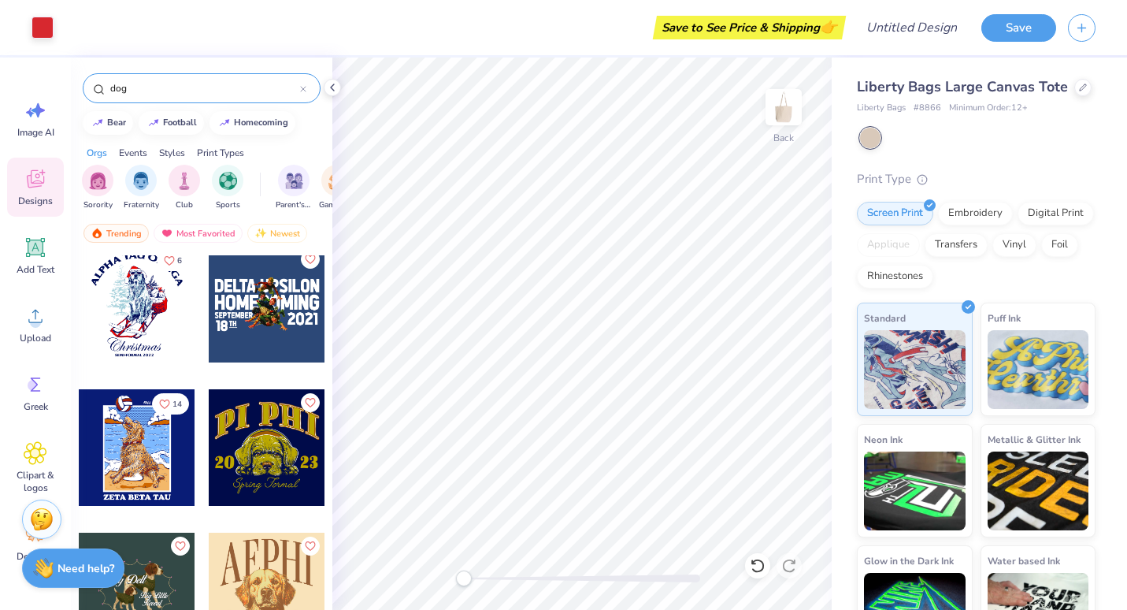
scroll to position [1016, 0]
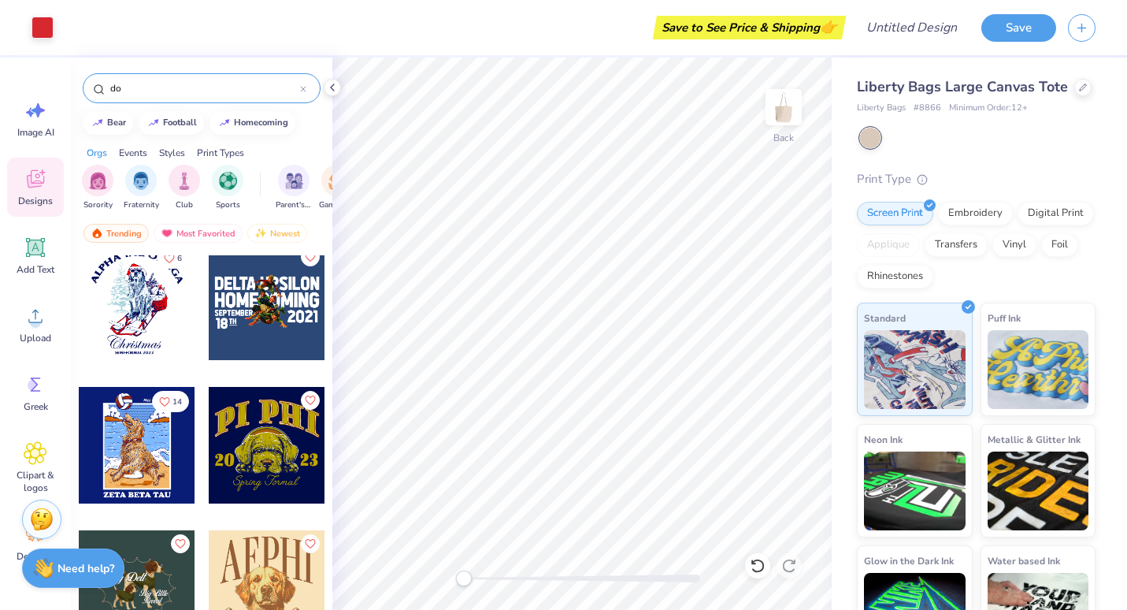
type input "d"
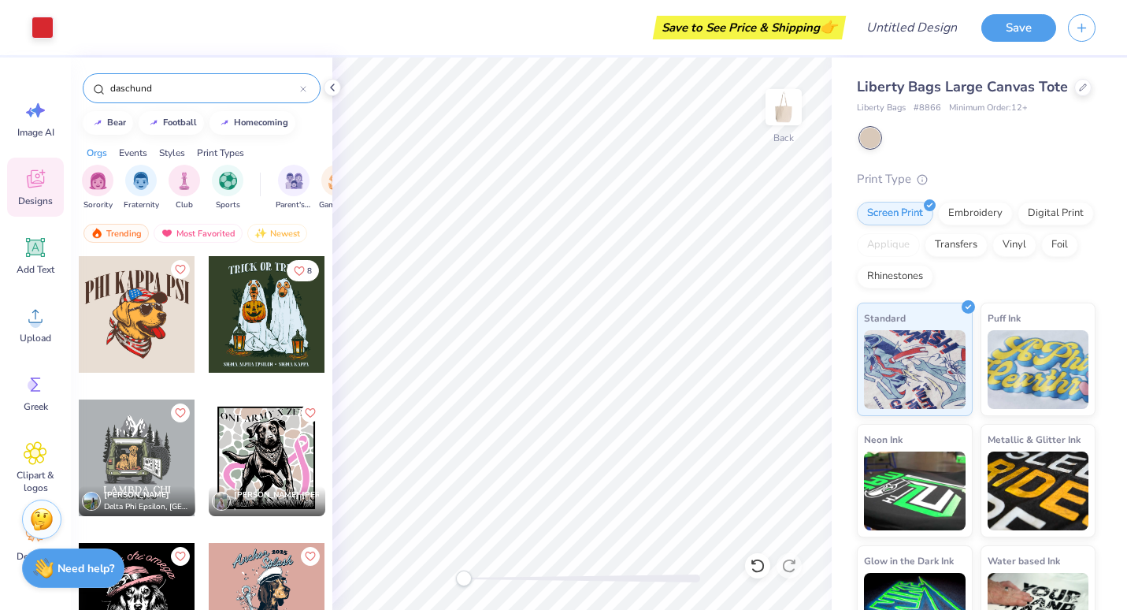
type input "daschund"
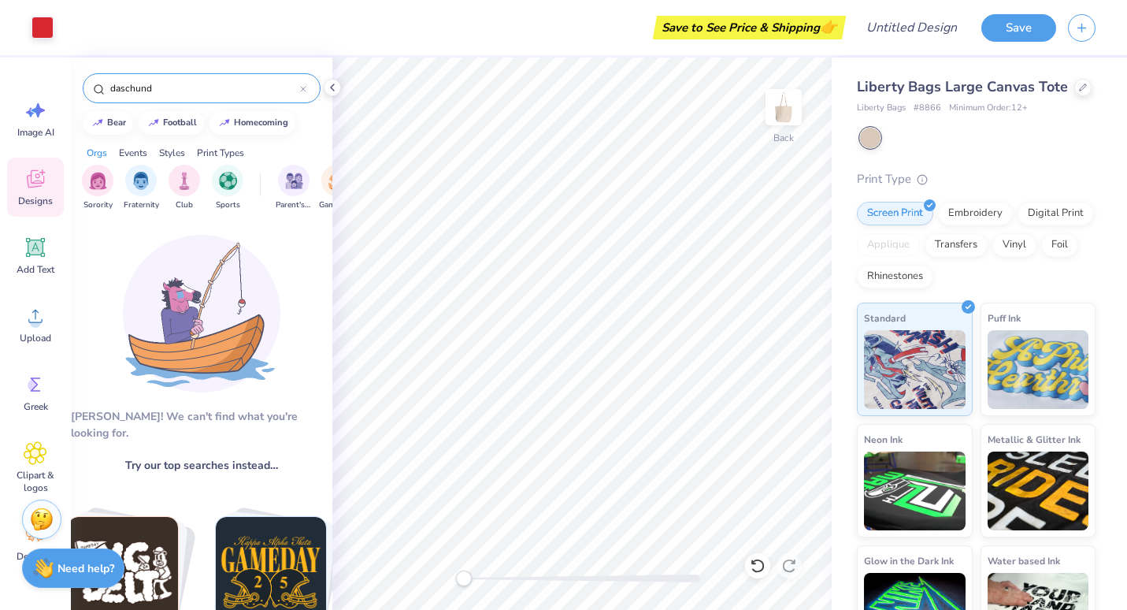
drag, startPoint x: 164, startPoint y: 91, endPoint x: 92, endPoint y: 82, distance: 72.3
click at [92, 82] on div "daschund" at bounding box center [202, 88] width 238 height 30
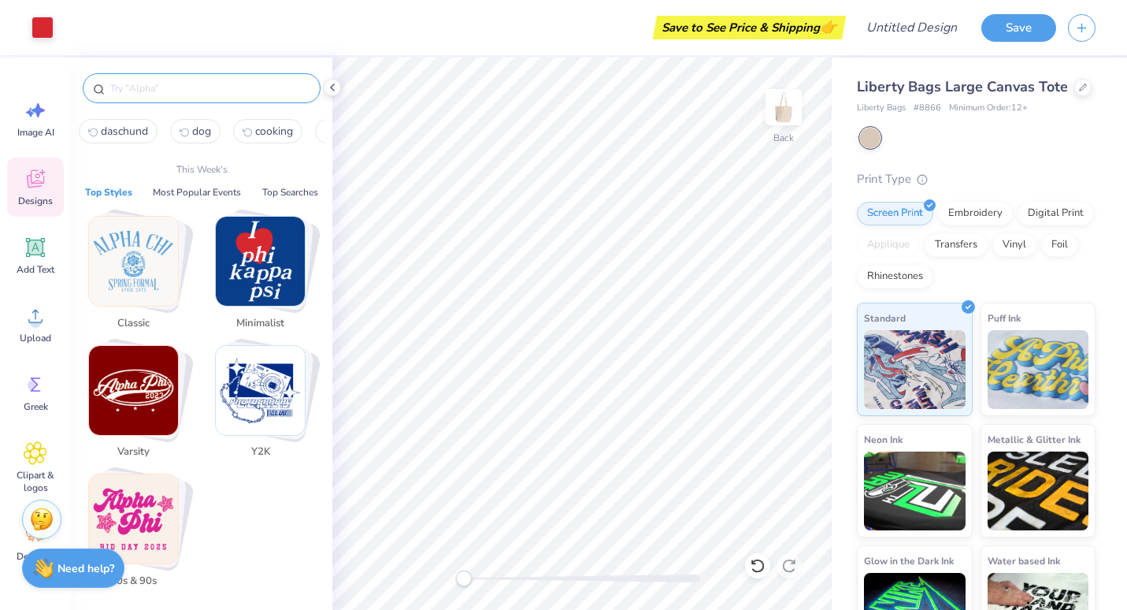
type input "d"
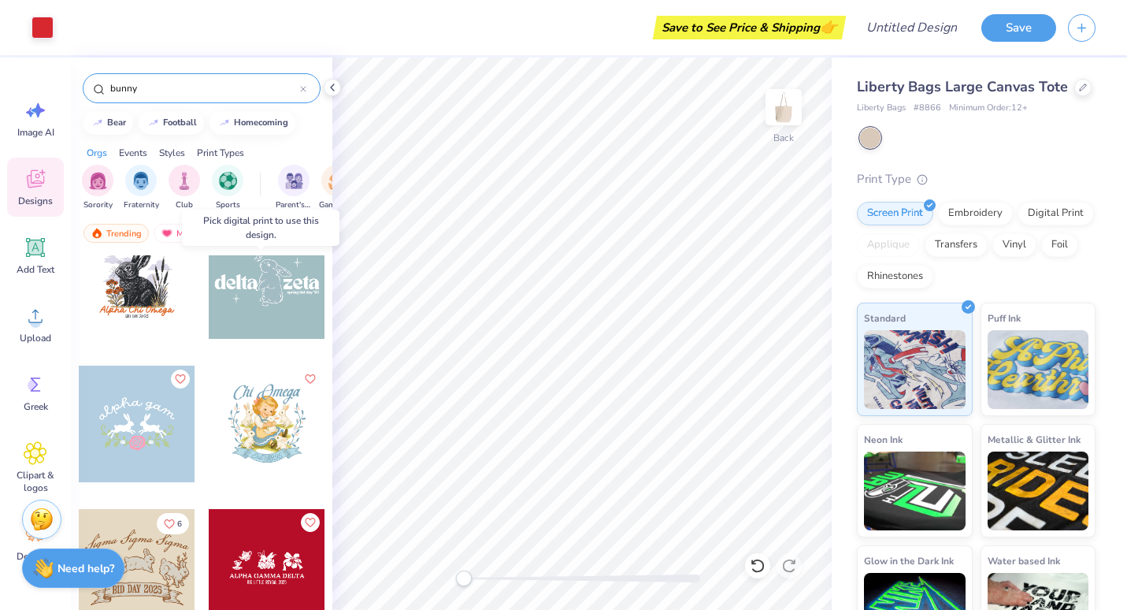
scroll to position [160, 0]
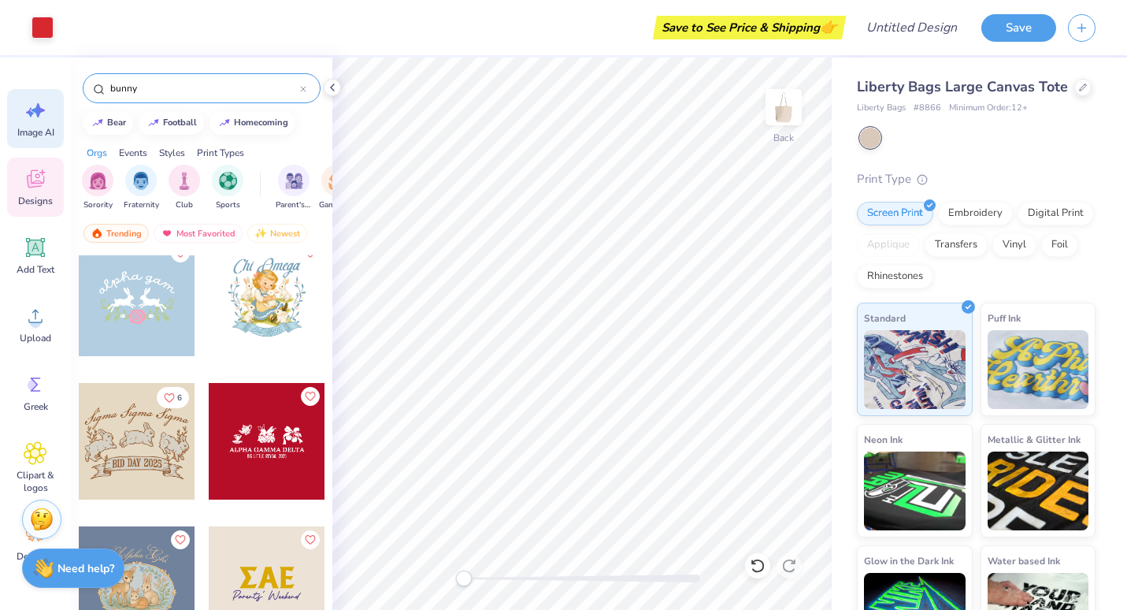
type input "bunny"
click at [33, 100] on icon at bounding box center [36, 110] width 24 height 24
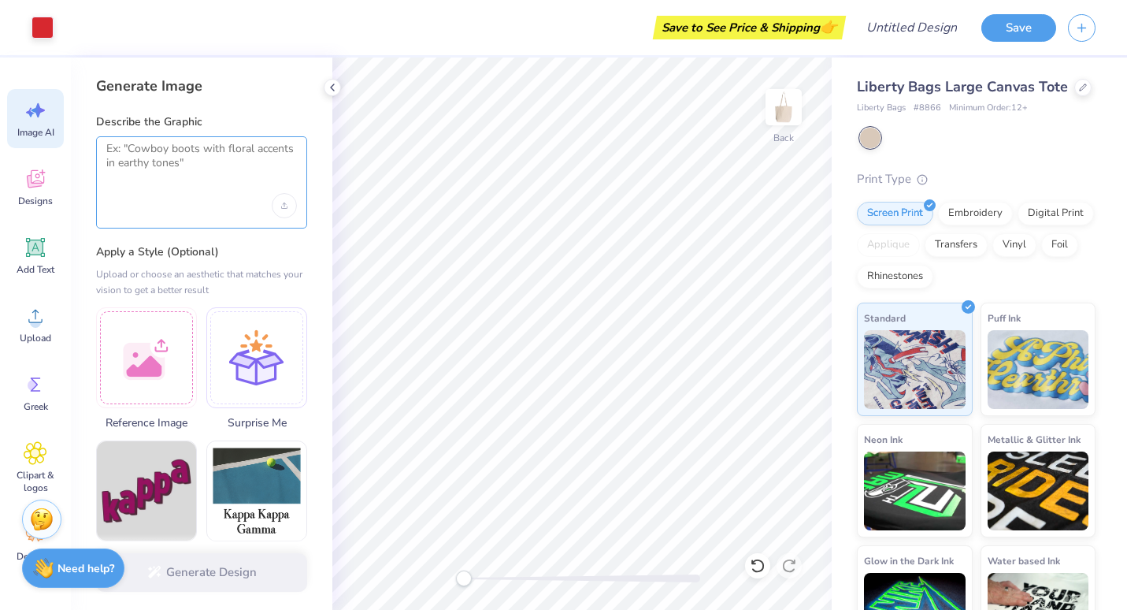
click at [176, 154] on textarea at bounding box center [201, 161] width 191 height 39
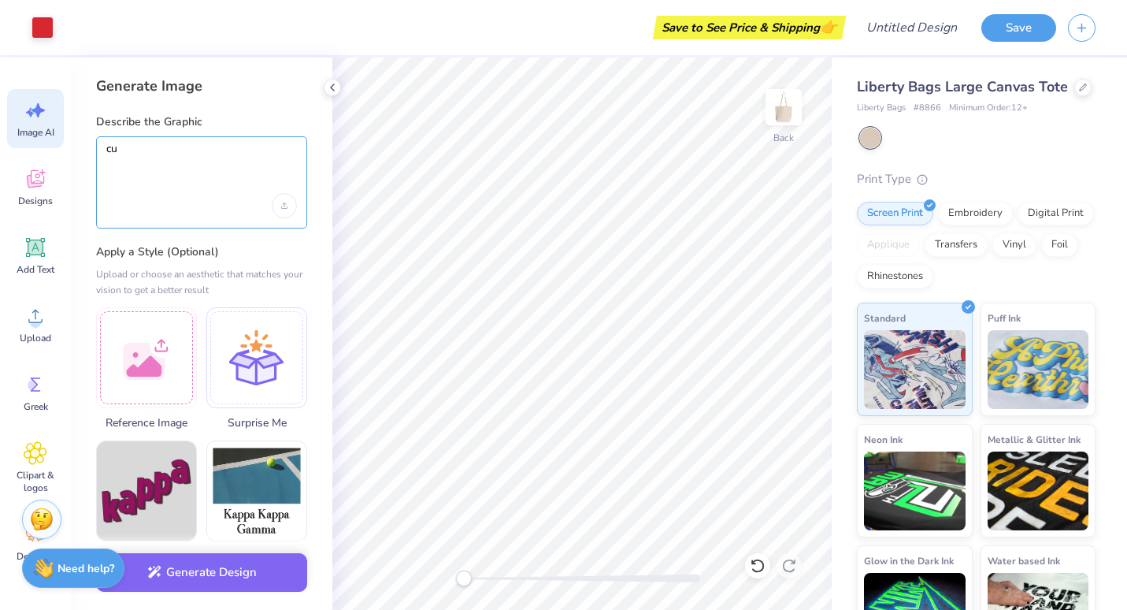
type textarea "c"
click at [145, 151] on textarea "english outline" at bounding box center [201, 161] width 191 height 39
drag, startPoint x: 296, startPoint y: 153, endPoint x: 87, endPoint y: 156, distance: 208.8
click at [87, 156] on div "Generate Image Describe the Graphic english design of a bunny and outline Apply…" at bounding box center [202, 334] width 262 height 552
click at [122, 149] on textarea "ratatouille rat" at bounding box center [201, 161] width 191 height 39
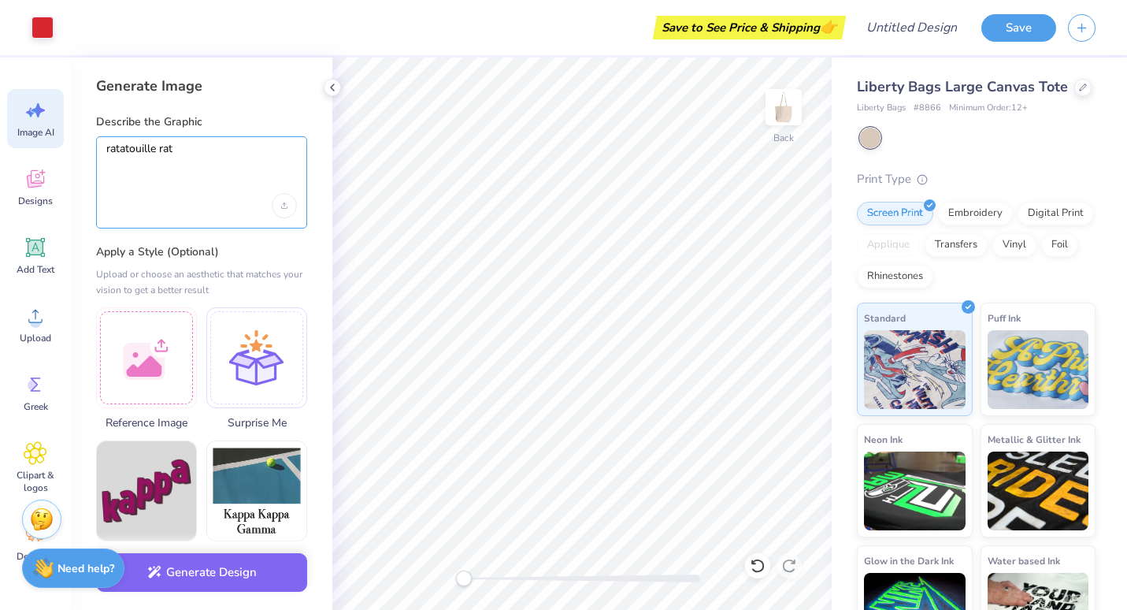
click at [122, 149] on textarea "ratatouille rat" at bounding box center [201, 161] width 191 height 39
click at [173, 149] on textarea "cute little rat" at bounding box center [201, 161] width 191 height 39
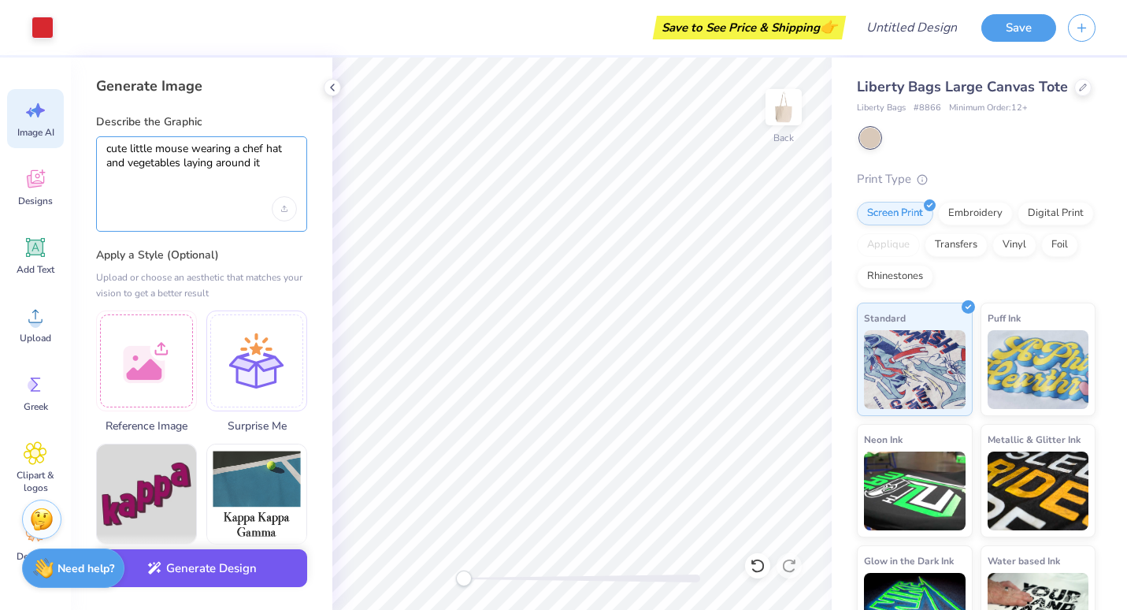
type textarea "cute little mouse wearing a chef hat and vegetables laying around it"
click at [219, 566] on button "Generate Design" at bounding box center [201, 568] width 211 height 39
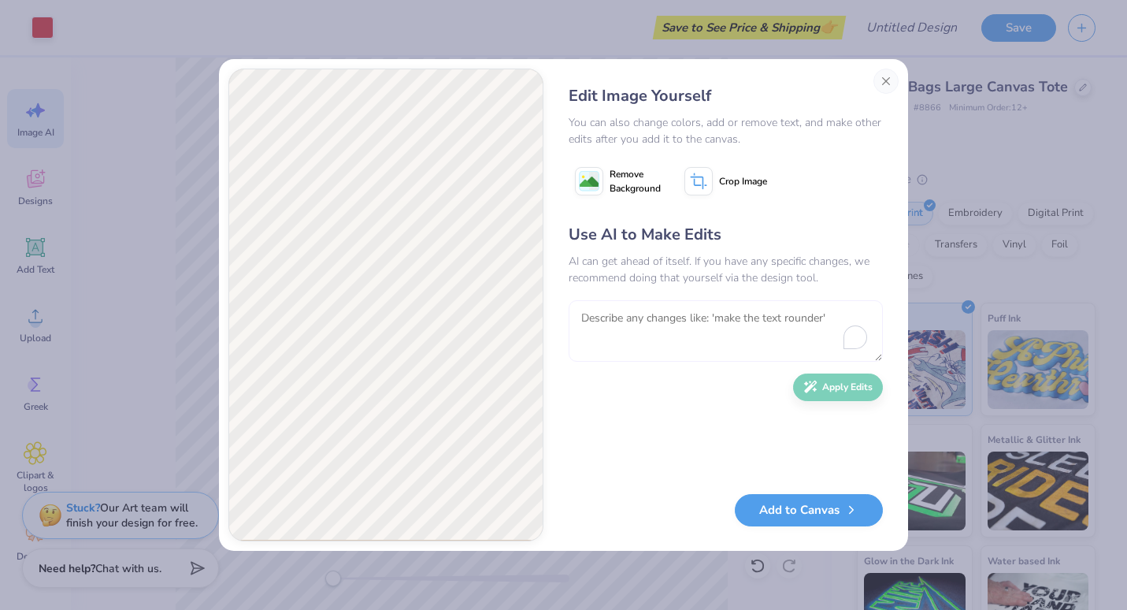
click at [611, 327] on textarea "To enrich screen reader interactions, please activate Accessibility in Grammarl…" at bounding box center [726, 330] width 314 height 61
type textarea "make it more like a postcard vibe and colorful like disney film"
click at [840, 388] on button "Apply Edits" at bounding box center [838, 383] width 90 height 28
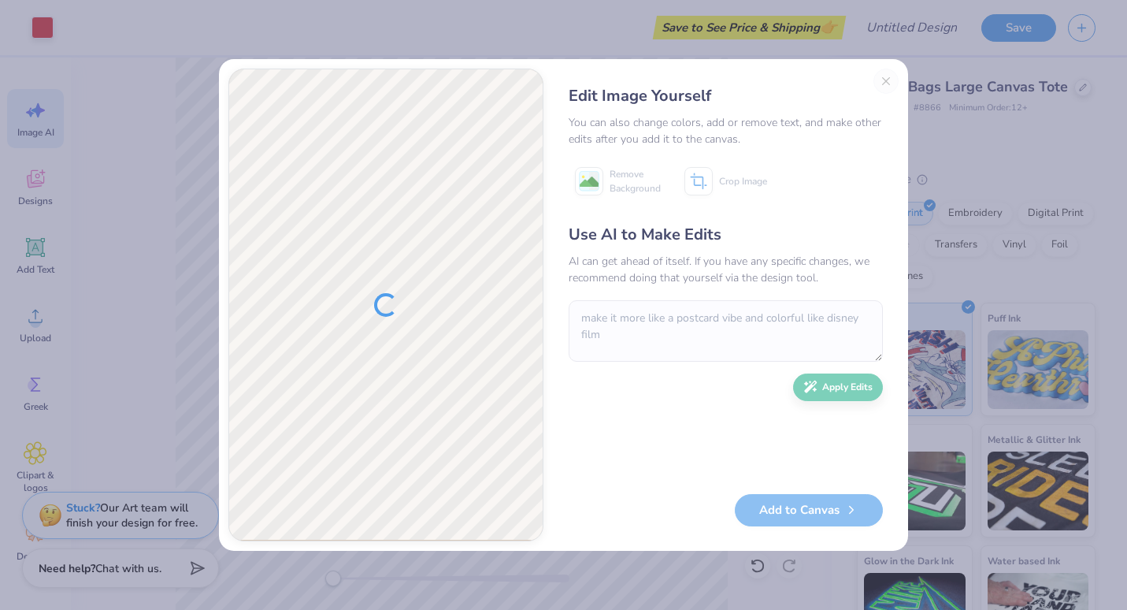
click at [886, 80] on div "Edit Image Yourself You can also change colors, add or remove text, and make ot…" at bounding box center [726, 305] width 346 height 473
click at [883, 78] on div "Edit Image Yourself You can also change colors, add or remove text, and make ot…" at bounding box center [726, 305] width 346 height 473
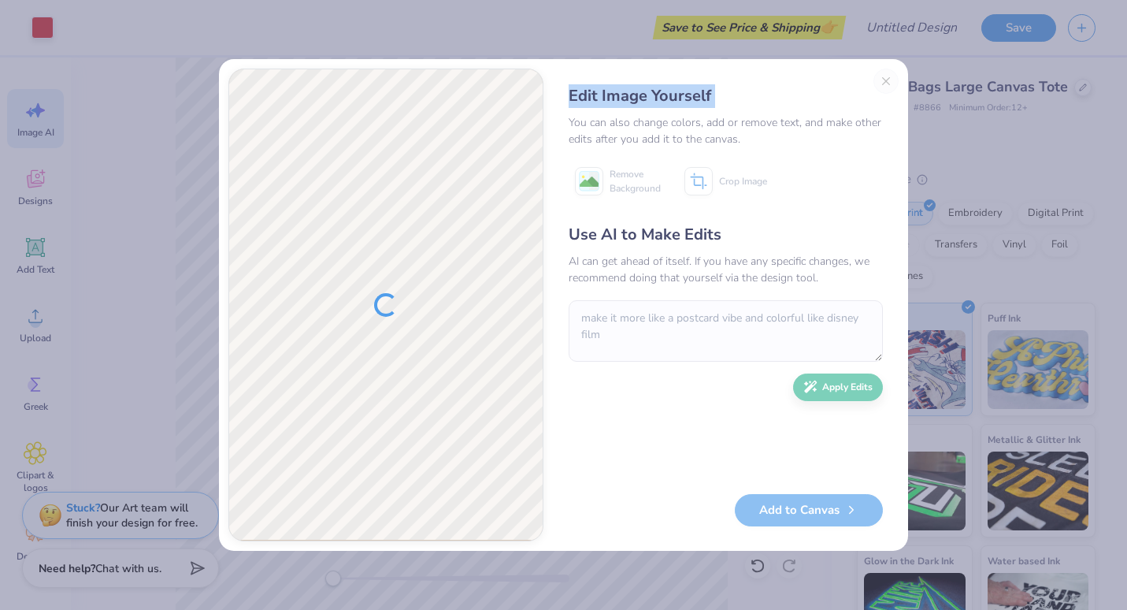
click at [883, 78] on div "Edit Image Yourself You can also change colors, add or remove text, and make ot…" at bounding box center [726, 305] width 346 height 473
click at [151, 42] on div "Edit Image Yourself You can also change colors, add or remove text, and make ot…" at bounding box center [563, 305] width 1127 height 610
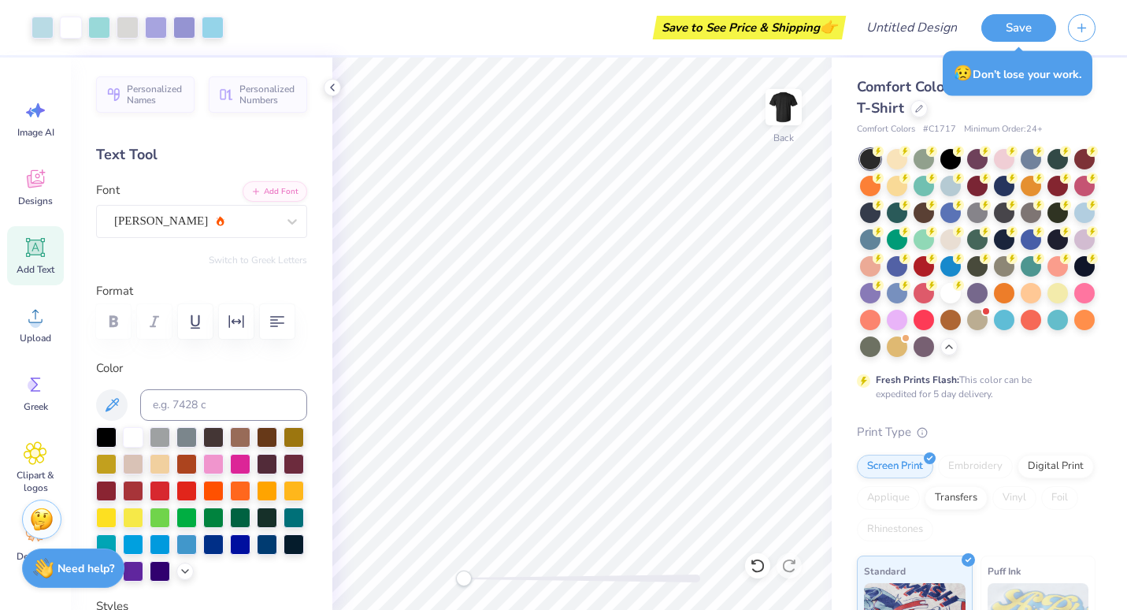
scroll to position [33, 0]
